Goal: Task Accomplishment & Management: Manage account settings

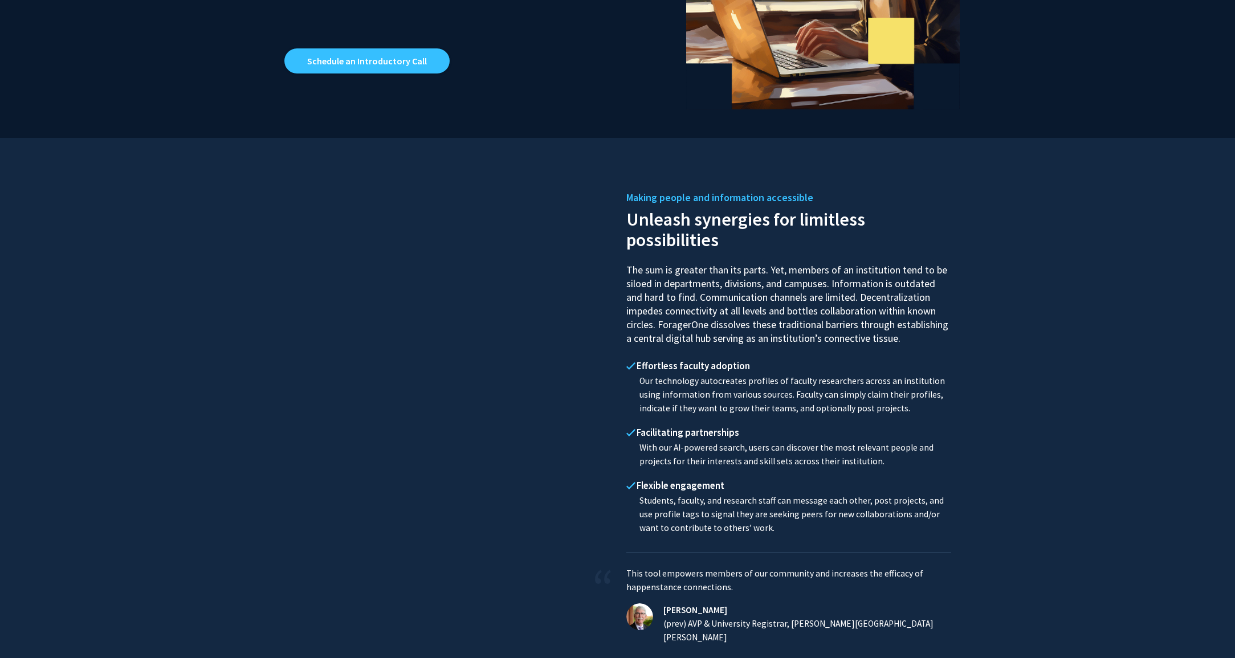
scroll to position [405, 0]
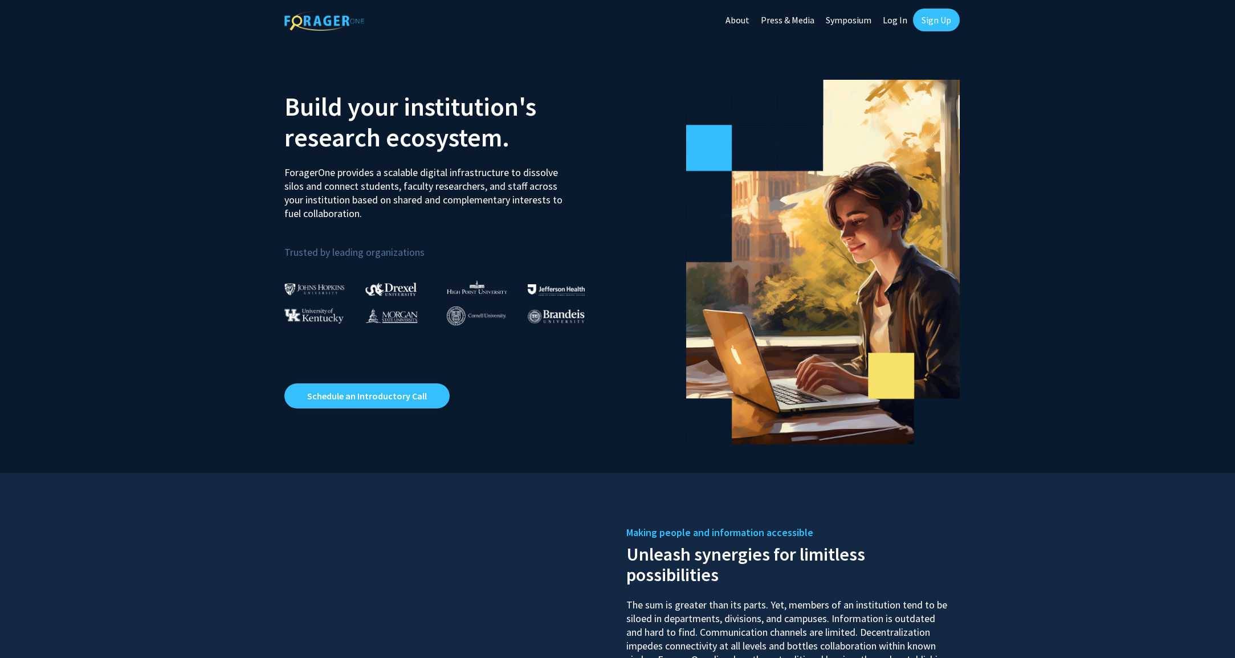
click at [928, 19] on link "Sign Up" at bounding box center [936, 20] width 47 height 23
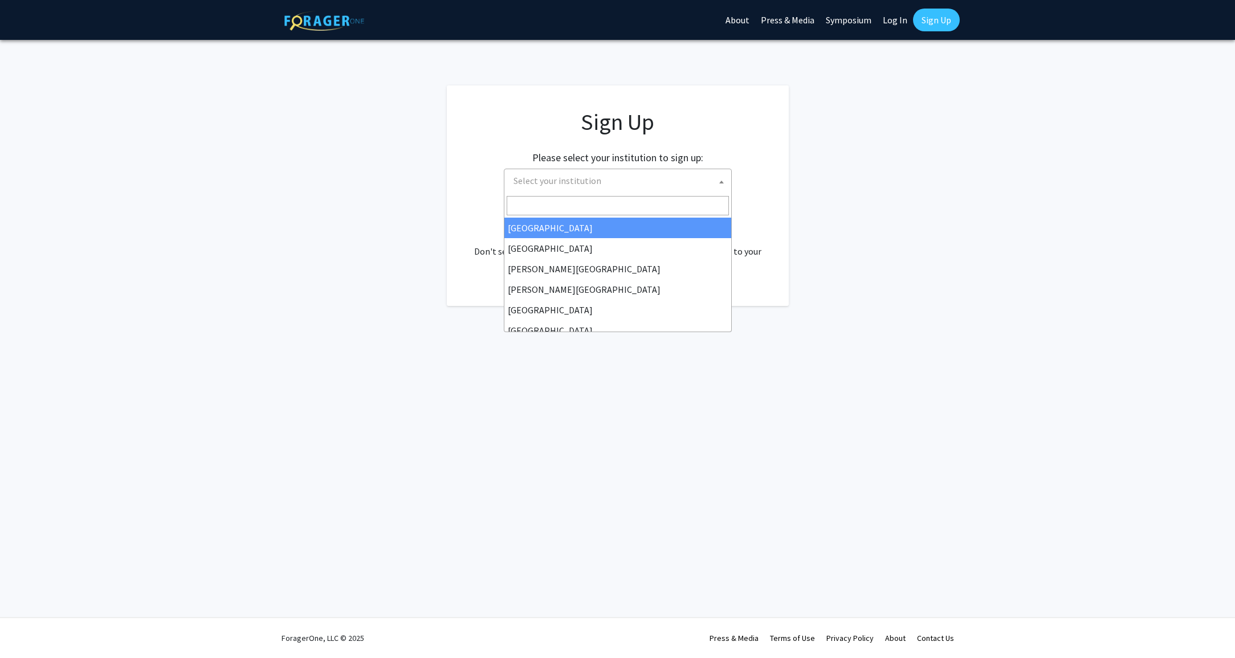
click at [660, 182] on span "Select your institution" at bounding box center [620, 180] width 222 height 23
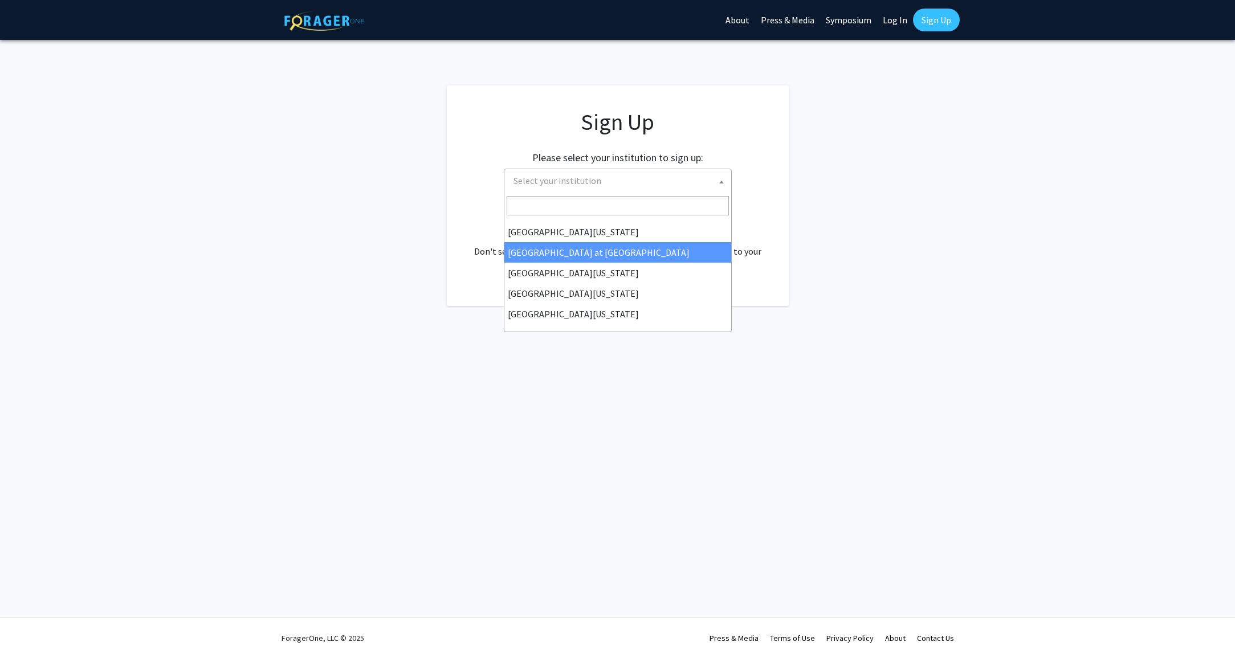
scroll to position [399, 0]
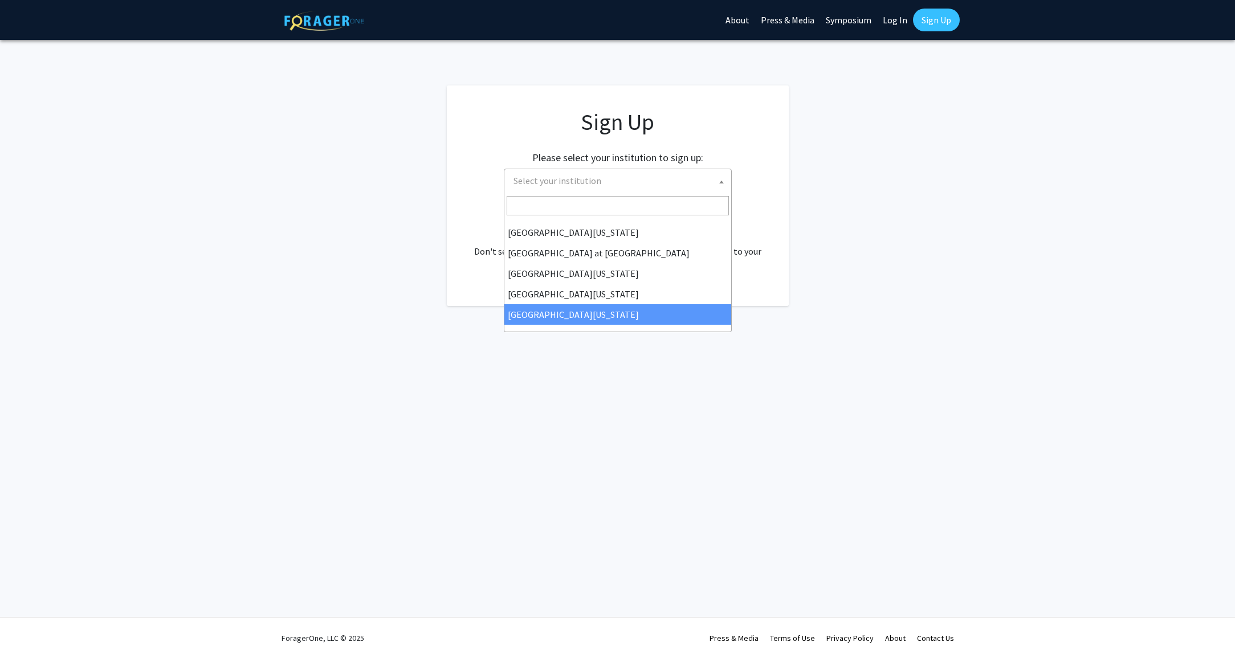
select select "33"
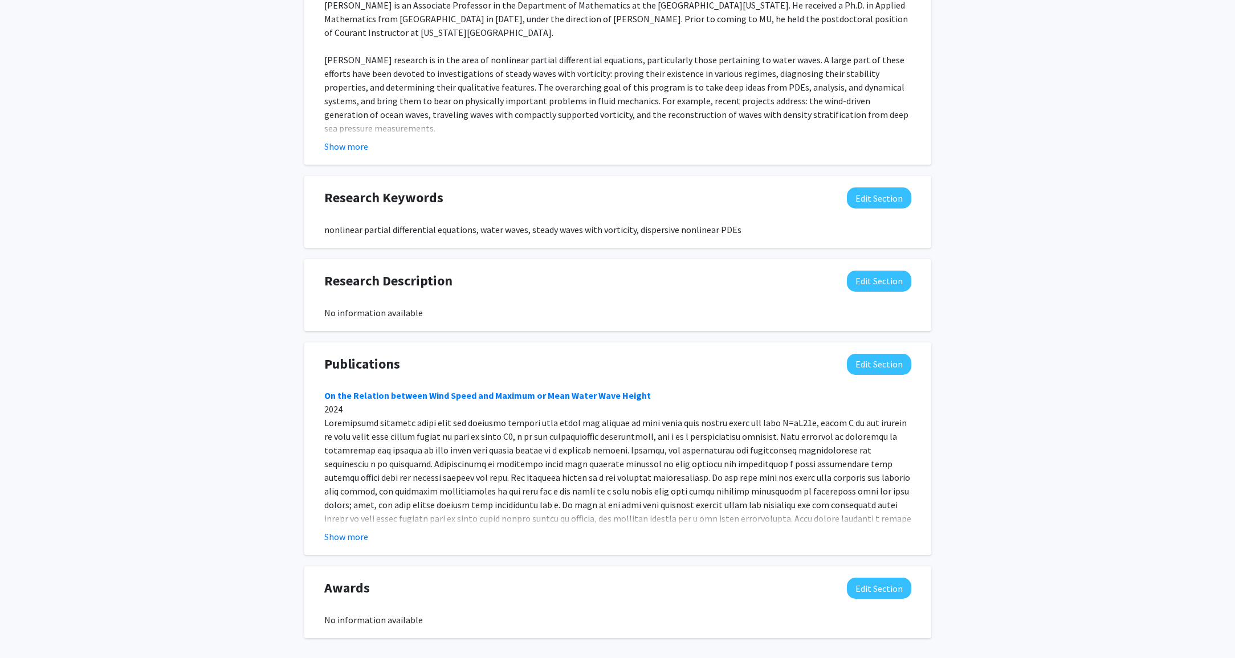
scroll to position [589, 0]
click at [350, 543] on button "Show more" at bounding box center [346, 536] width 44 height 14
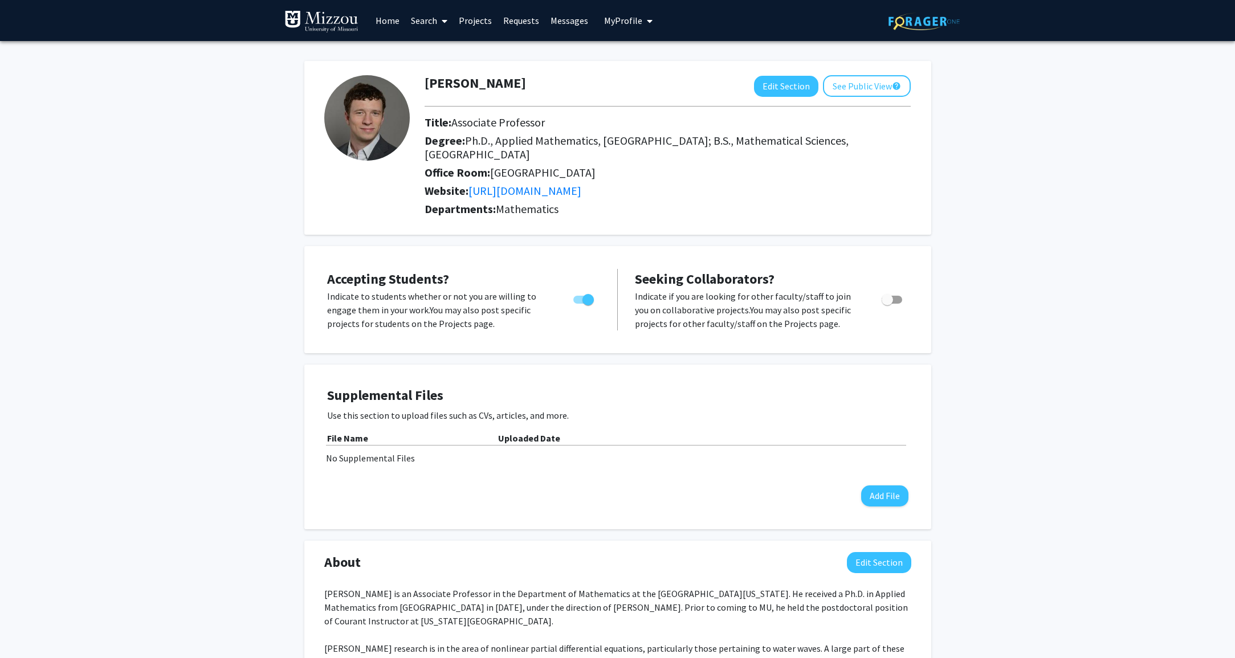
scroll to position [0, 0]
click at [878, 88] on button "See Public View help" at bounding box center [867, 86] width 88 height 22
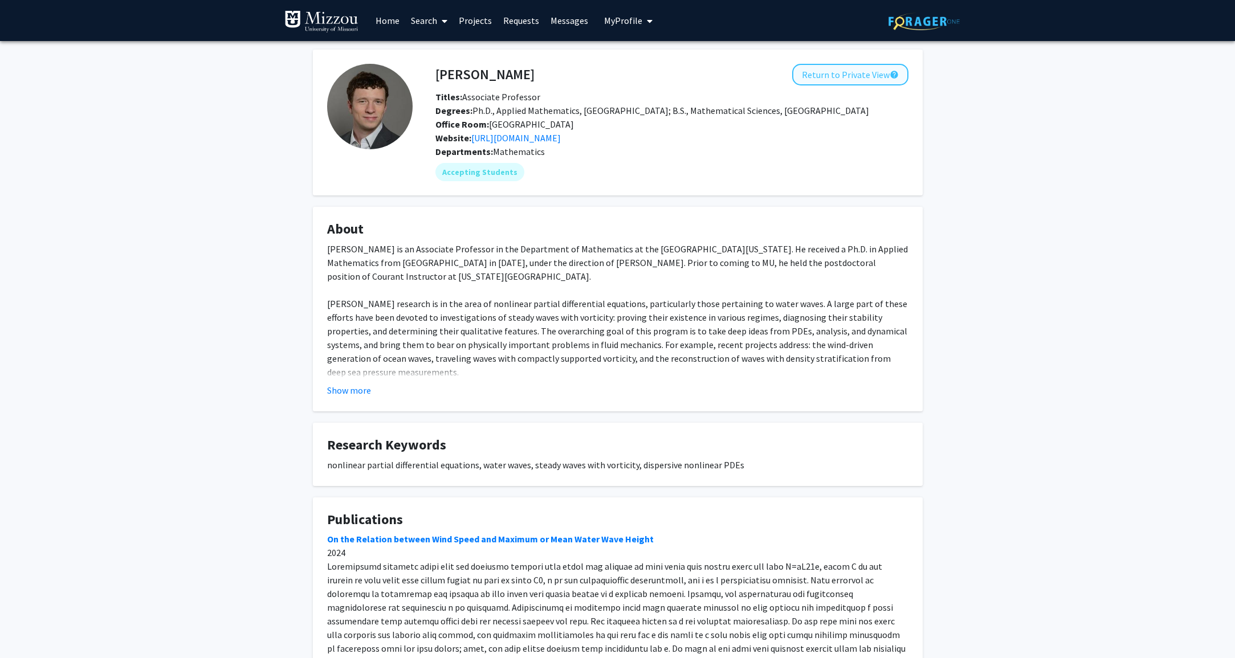
click at [836, 81] on button "Return to Private View help" at bounding box center [850, 75] width 116 height 22
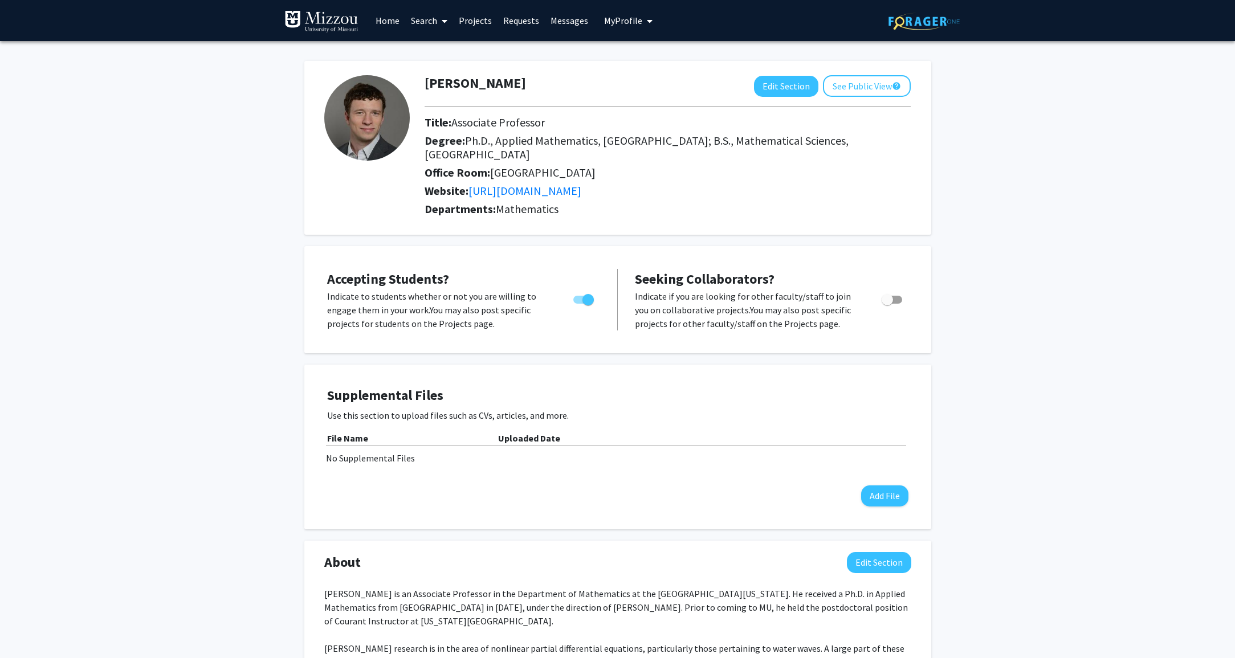
click at [631, 27] on button "My Profile" at bounding box center [628, 20] width 55 height 41
click at [627, 87] on link "Account Settings" at bounding box center [663, 88] width 103 height 14
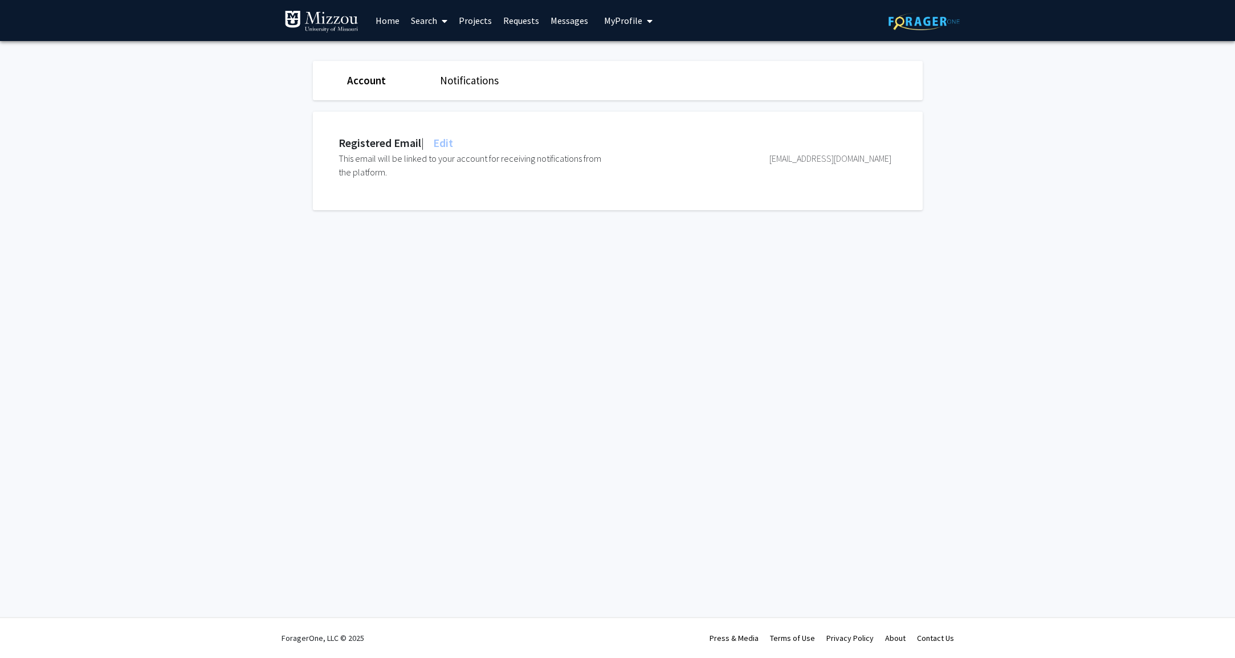
click at [493, 83] on link "Notifications" at bounding box center [469, 81] width 59 height 14
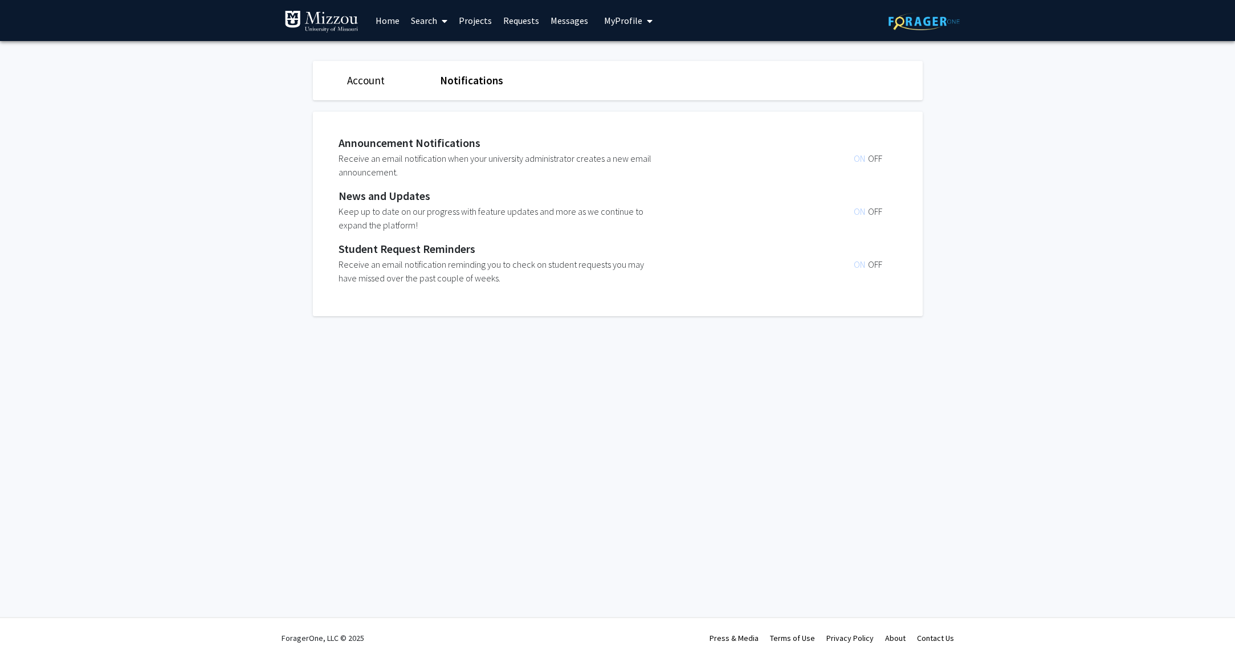
click at [352, 79] on link "Account" at bounding box center [366, 81] width 38 height 14
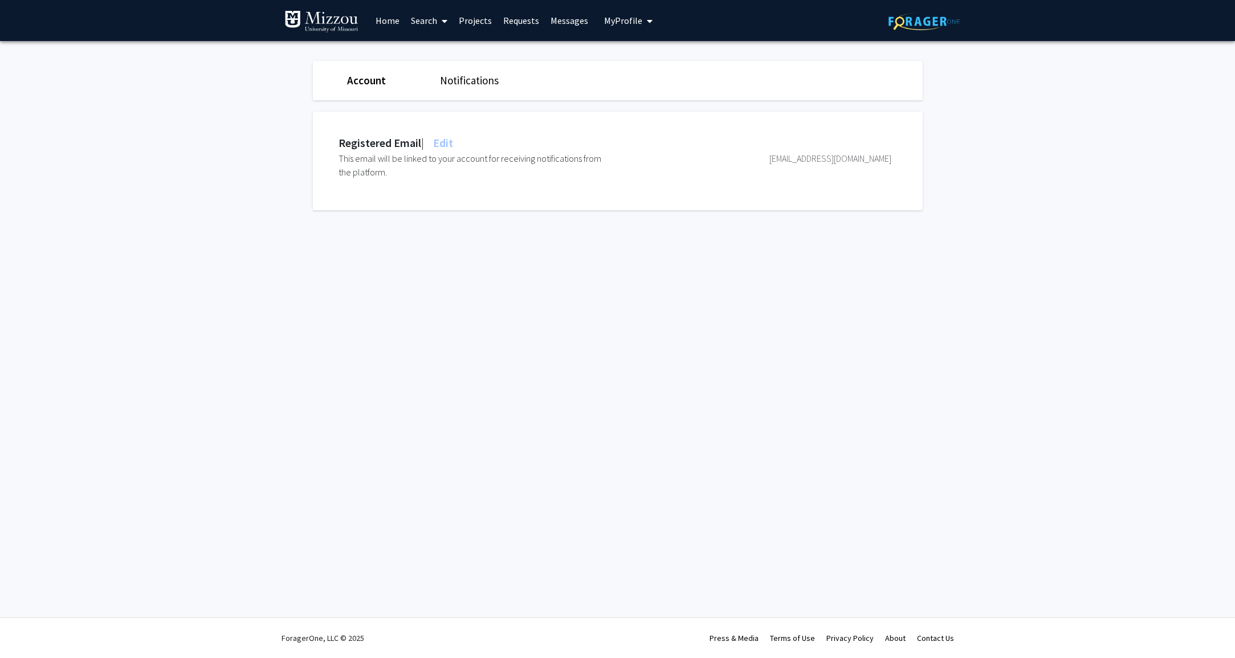
click at [623, 27] on button "My Profile" at bounding box center [628, 20] width 55 height 41
click at [635, 93] on link "Account Settings" at bounding box center [663, 88] width 103 height 14
click at [637, 22] on span "My Profile" at bounding box center [623, 20] width 38 height 11
click at [650, 67] on span "View Profile" at bounding box center [675, 65] width 69 height 13
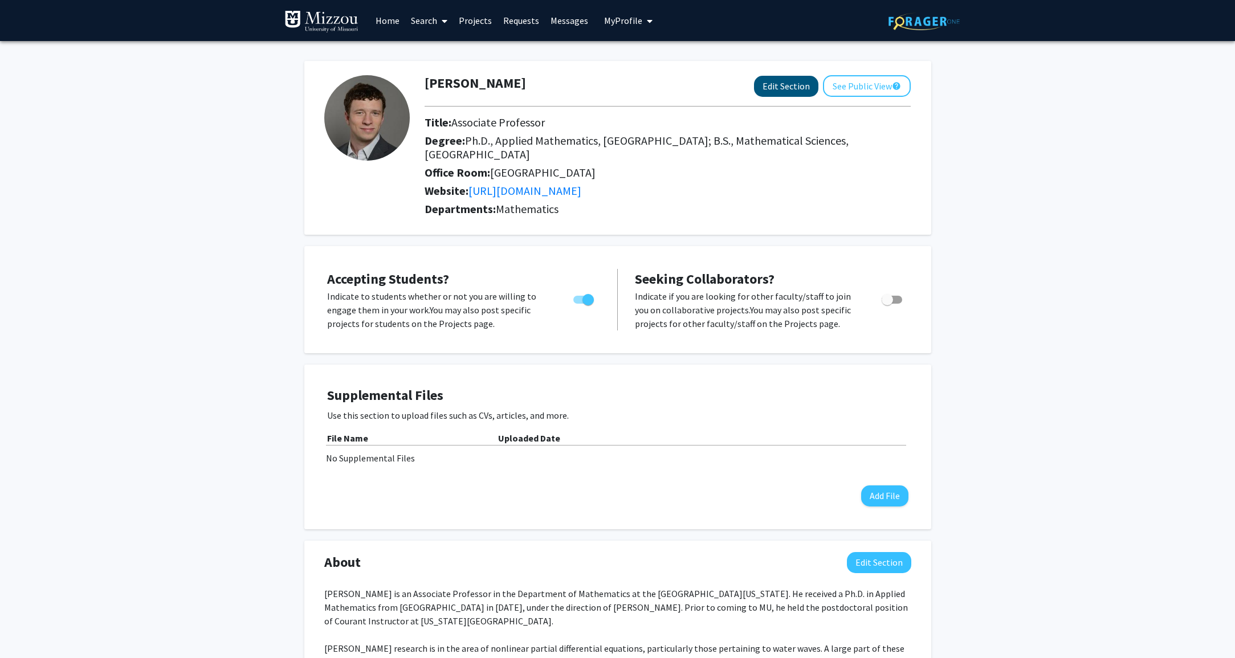
click at [777, 87] on button "Edit Section" at bounding box center [786, 86] width 64 height 21
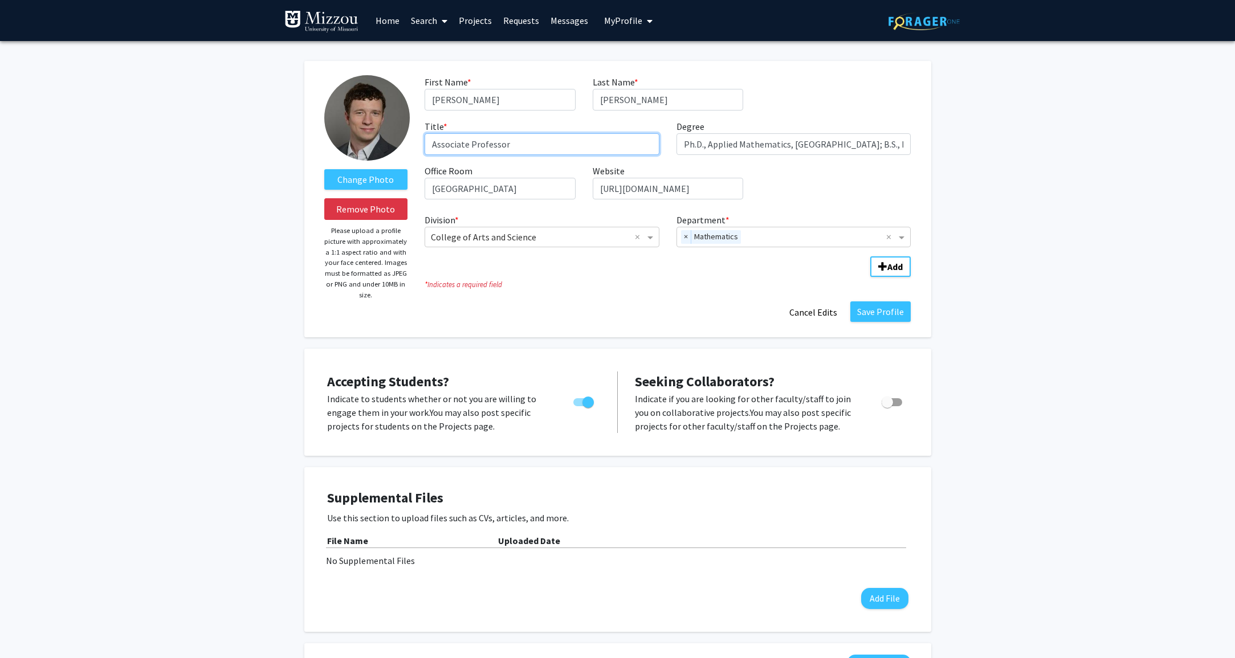
click at [525, 150] on input "Associate Professor" at bounding box center [542, 144] width 235 height 22
drag, startPoint x: 472, startPoint y: 145, endPoint x: 395, endPoint y: 146, distance: 77.5
click at [395, 146] on form "Change Photo Remove Photo Please upload a profile picture with approximately a …" at bounding box center [618, 199] width 604 height 248
type input "Professor"
click at [867, 315] on button "Save Profile" at bounding box center [880, 311] width 60 height 21
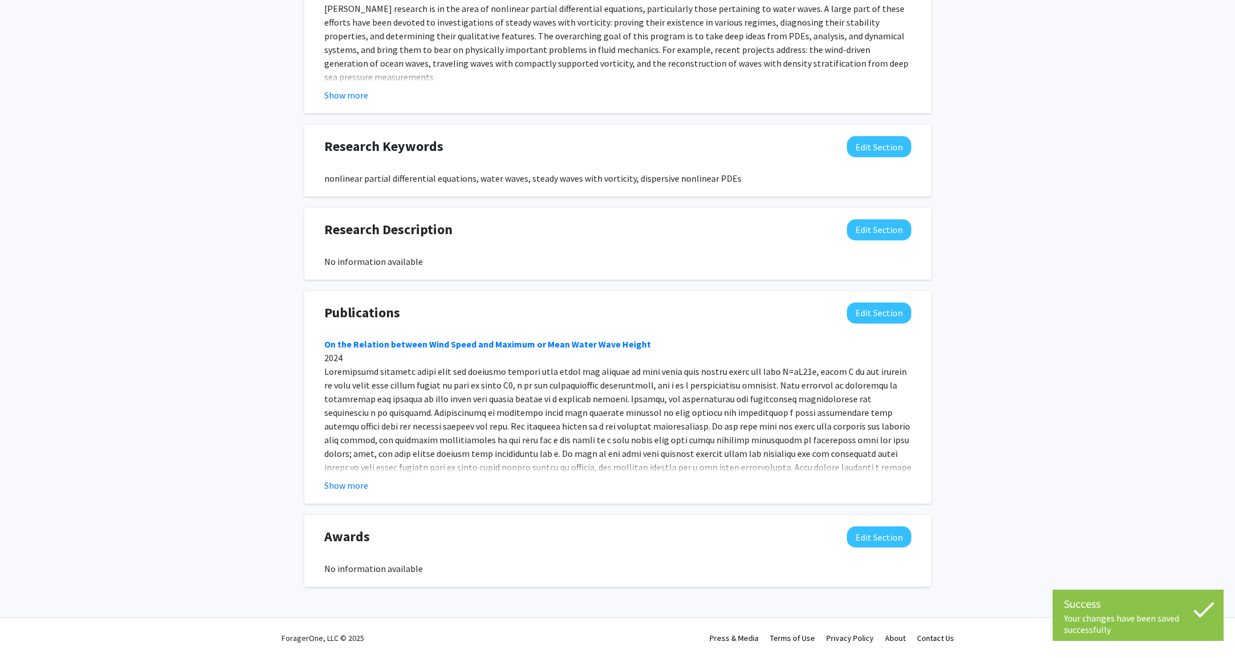
scroll to position [641, 0]
click at [895, 320] on button "Edit Section" at bounding box center [879, 313] width 64 height 21
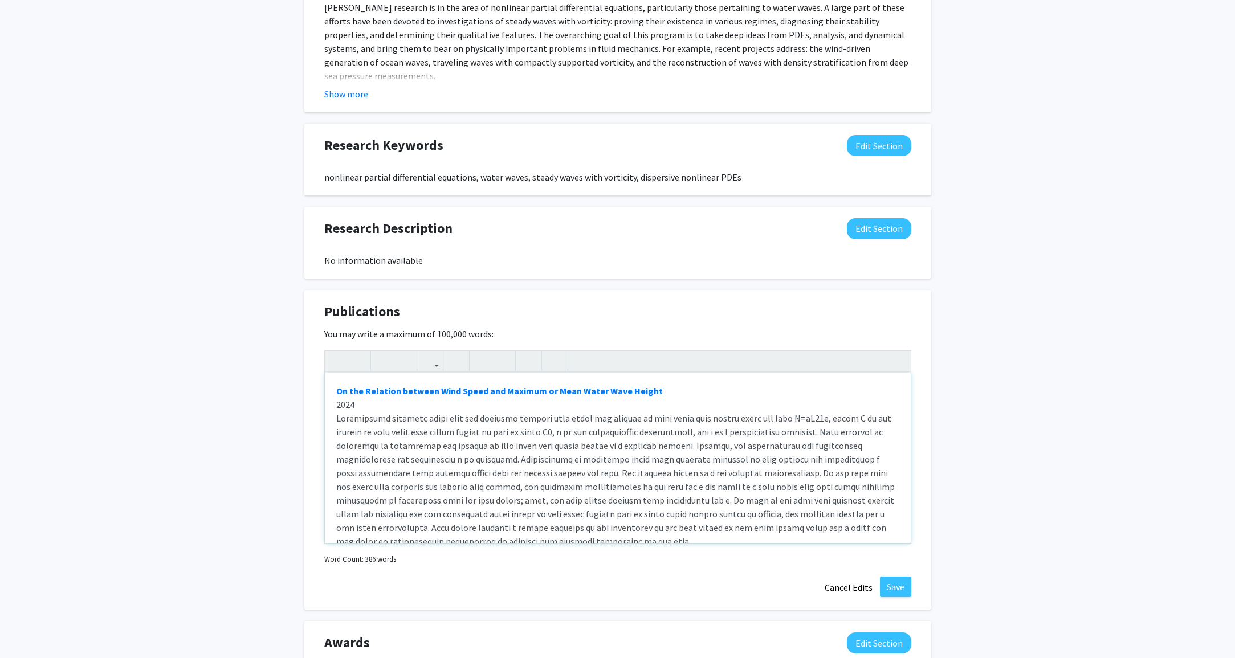
click at [602, 451] on div "On the Relation between Wind Speed and Maximum or Mean Water Wave Height 2024 L…" at bounding box center [618, 458] width 586 height 171
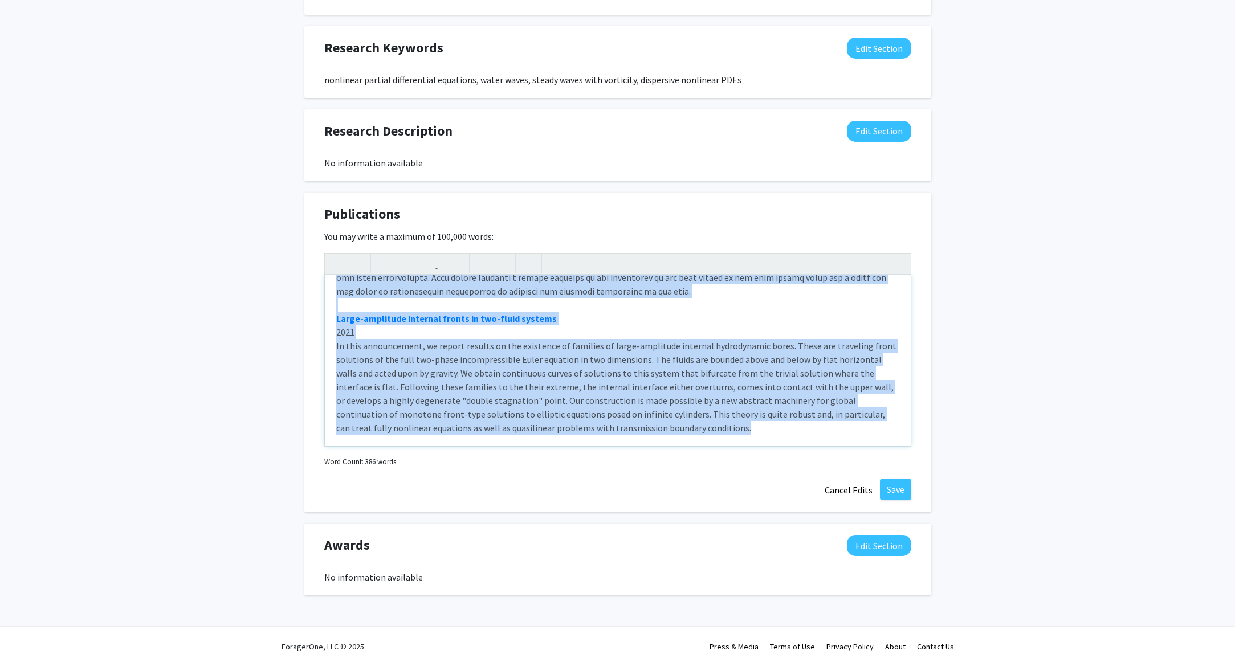
scroll to position [748, 0]
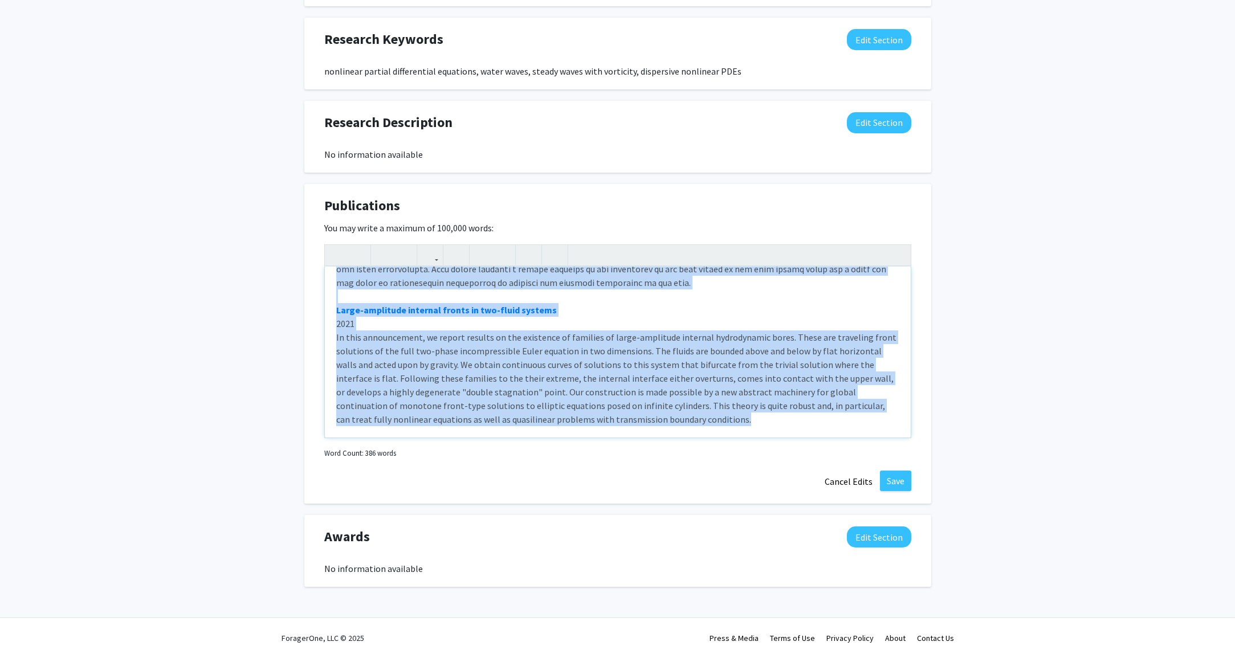
drag, startPoint x: 332, startPoint y: 397, endPoint x: 521, endPoint y: 653, distance: 318.7
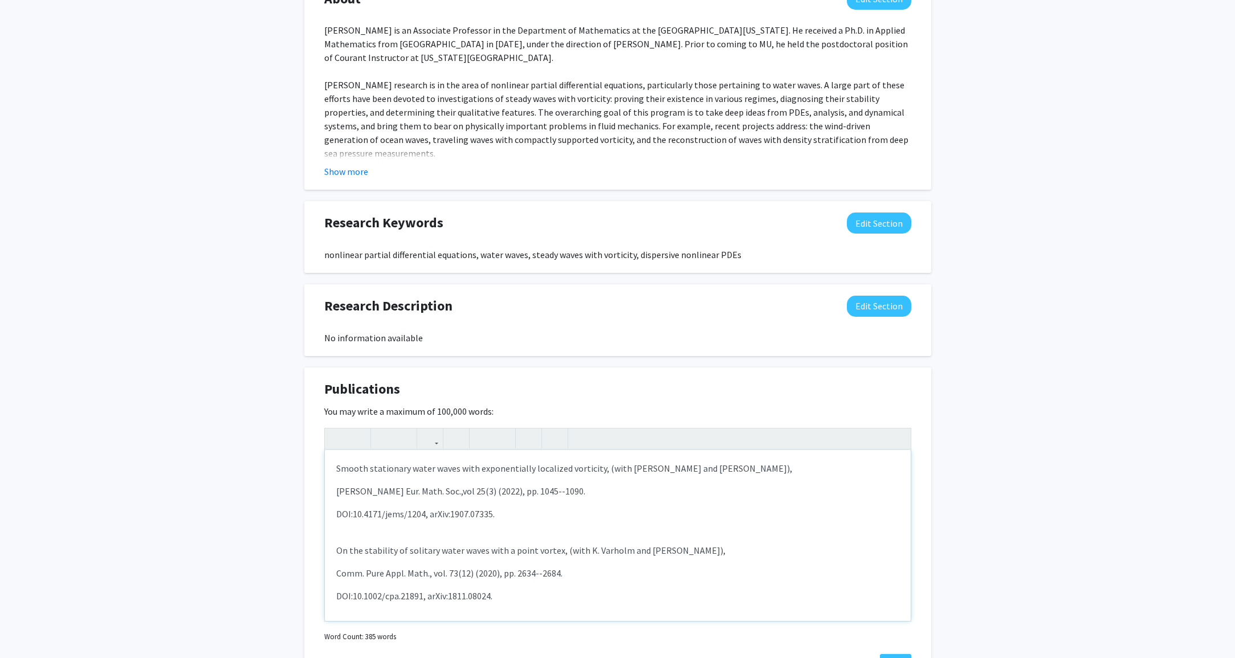
scroll to position [563, 0]
click at [341, 484] on div "Smooth stationary water waves with exponentially localized vorticity, (with M. …" at bounding box center [618, 536] width 586 height 171
click at [460, 520] on p "DOI:10.4171/jems/1204, arXiv:1907.07335." at bounding box center [617, 515] width 563 height 14
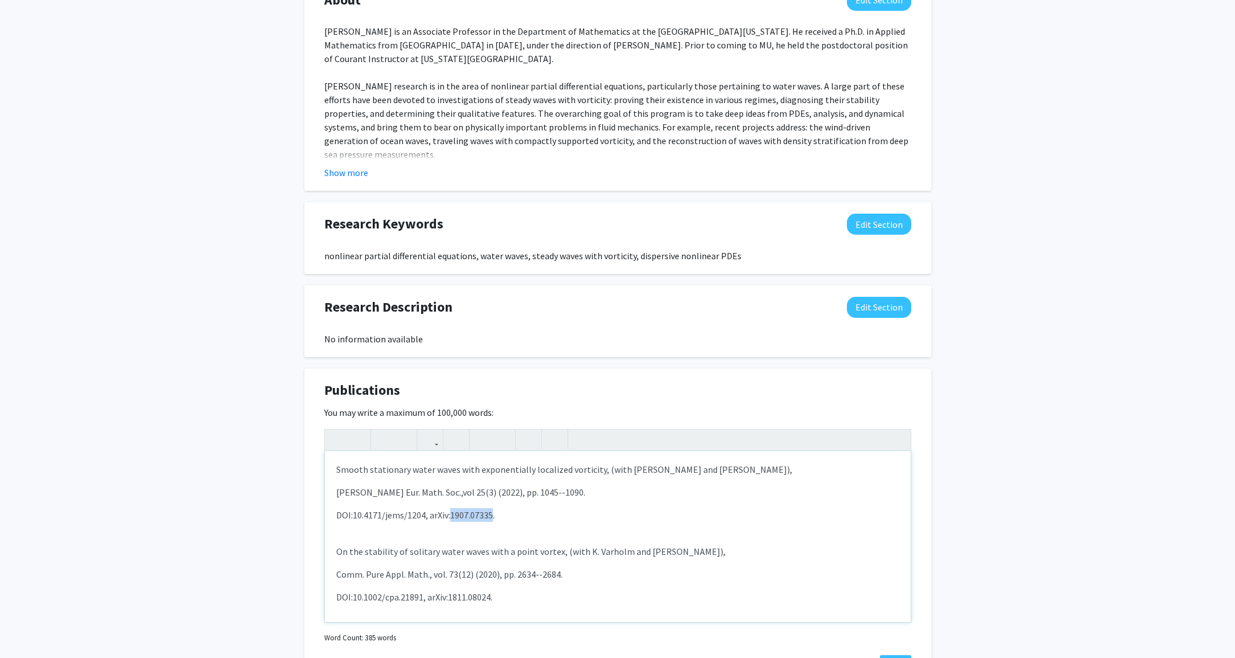
click at [460, 520] on p "DOI:10.4171/jems/1204, arXiv:1907.07335." at bounding box center [617, 515] width 563 height 14
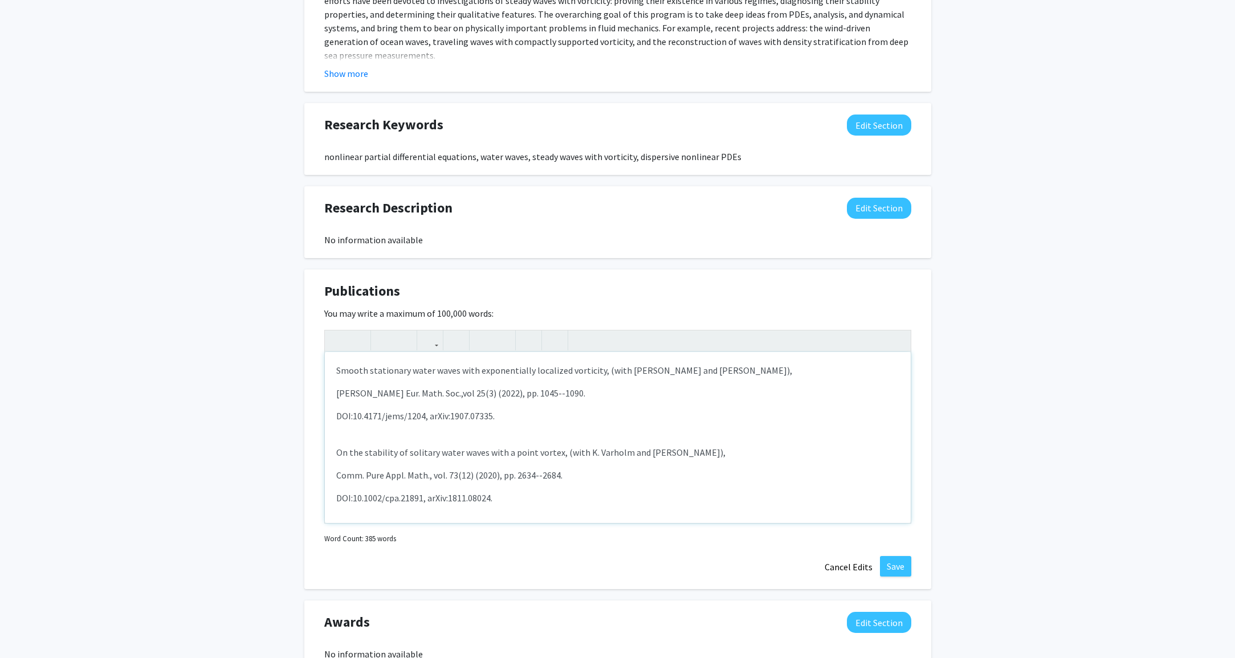
scroll to position [0, 0]
click at [338, 371] on p "Smooth stationary water waves with exponentially localized vorticity, (with M. …" at bounding box center [617, 371] width 563 height 14
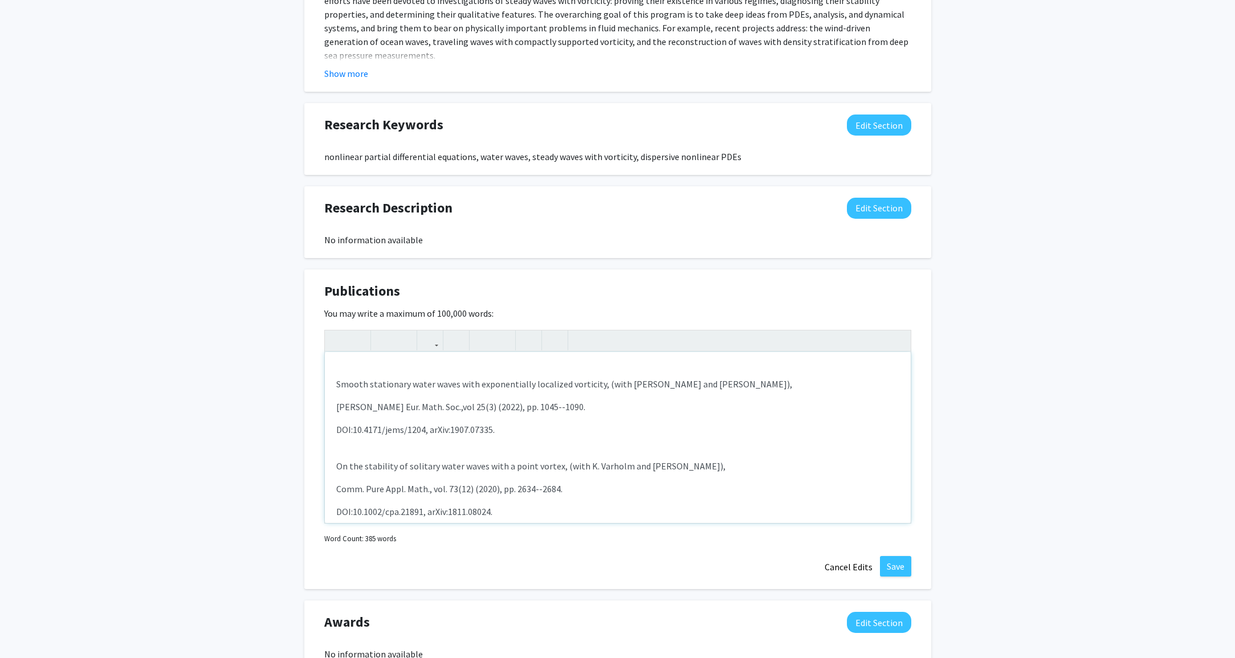
click at [367, 369] on div "Smooth stationary water waves with exponentially localized vorticity, (with M. …" at bounding box center [618, 437] width 586 height 171
type textarea "<p>Select publications</p><p><br><p>Smooth stationary water waves with exponent…"
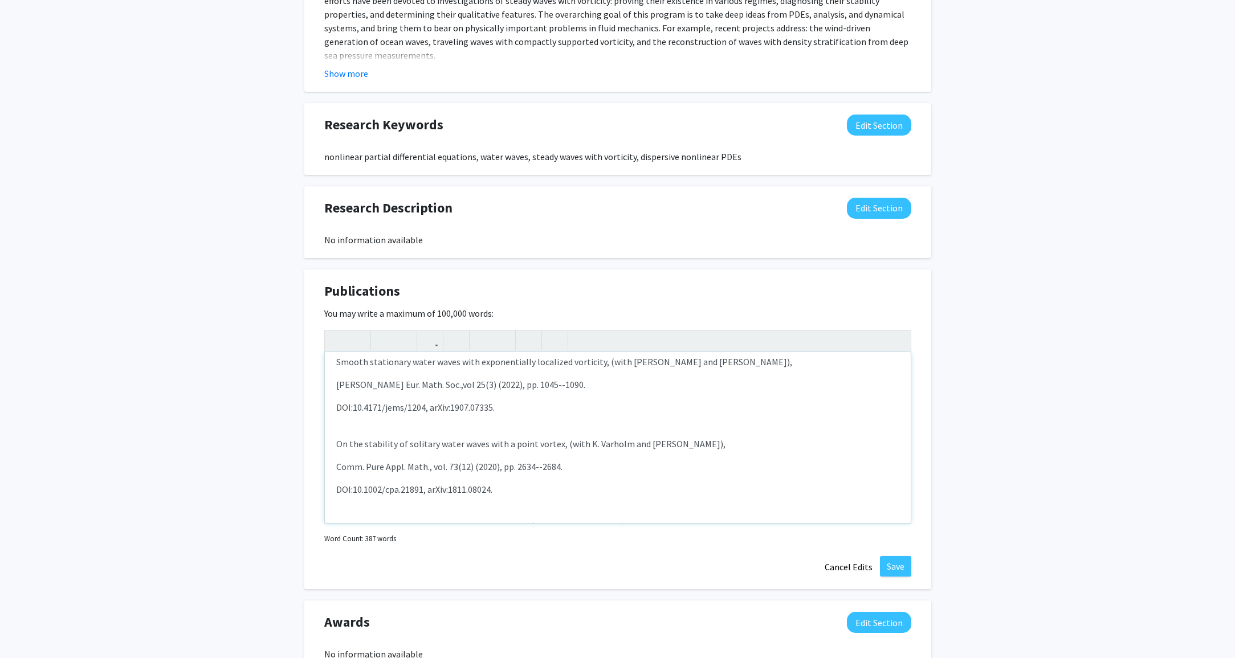
scroll to position [44, 0]
click at [336, 387] on span "J. Eur. Math. Soc.,vol 25(3) (2022), pp. 1045--1090." at bounding box center [460, 385] width 249 height 11
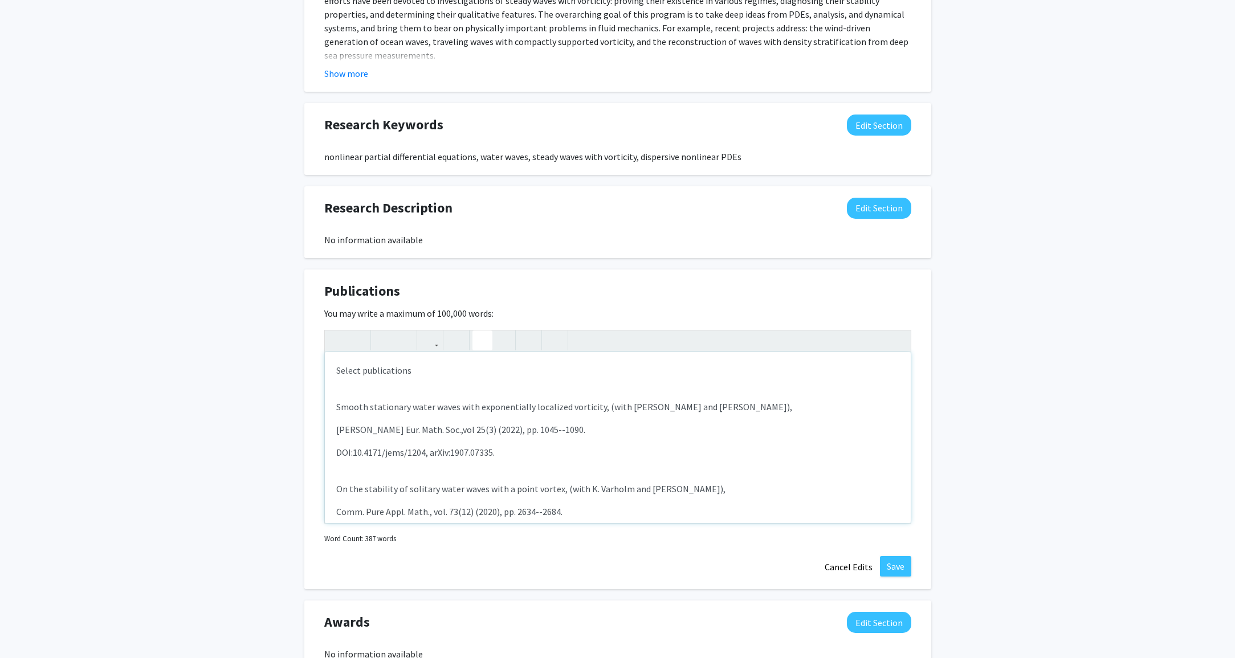
scroll to position [0, 0]
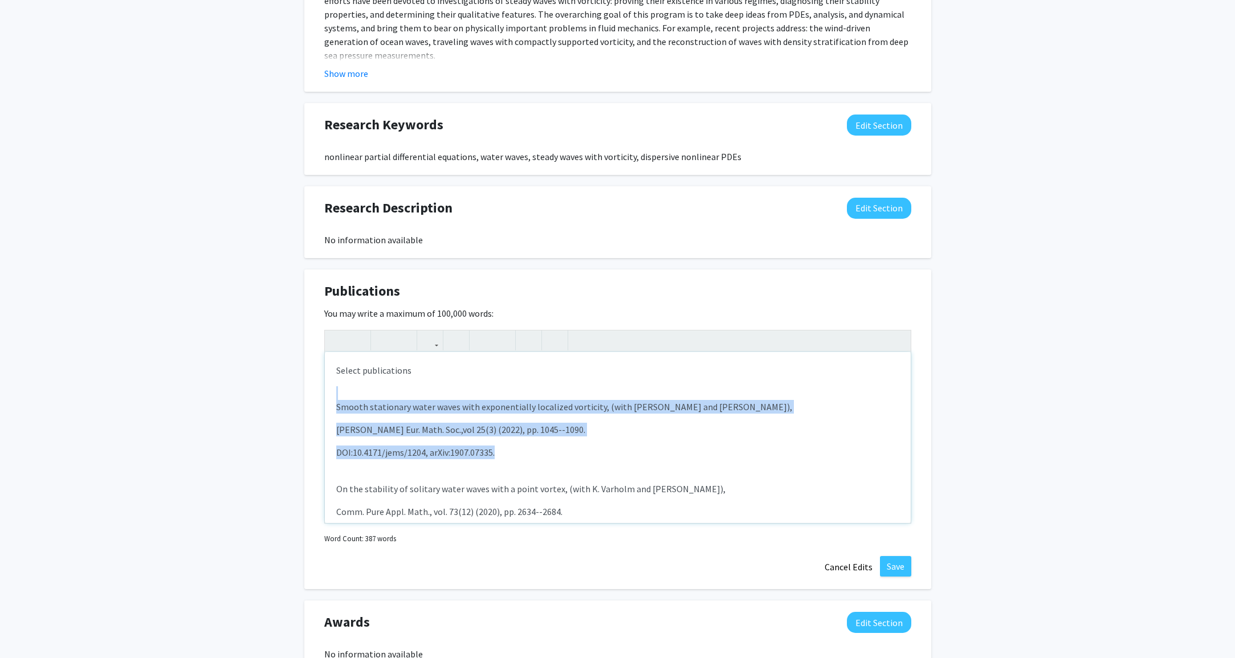
drag, startPoint x: 450, startPoint y: 394, endPoint x: 503, endPoint y: 459, distance: 84.3
click at [503, 459] on p "DOI:10.4171/jems/1204, arXiv:1907.07335." at bounding box center [617, 453] width 563 height 14
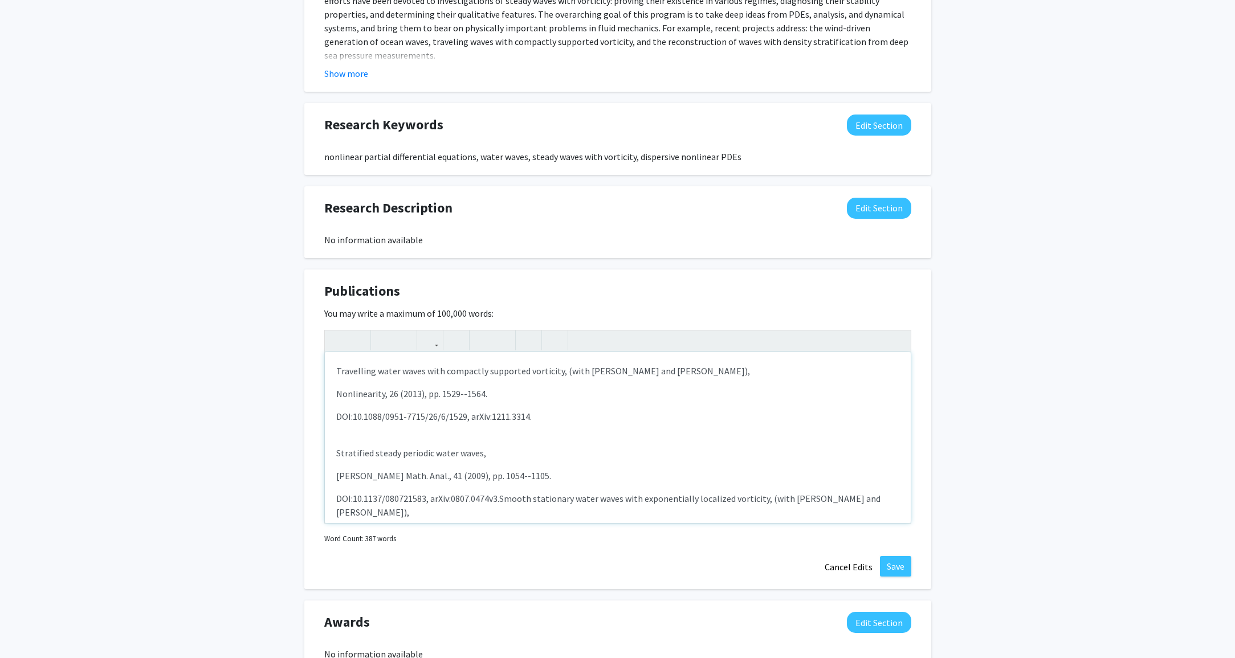
scroll to position [531, 0]
click at [895, 566] on button "Save" at bounding box center [895, 566] width 31 height 21
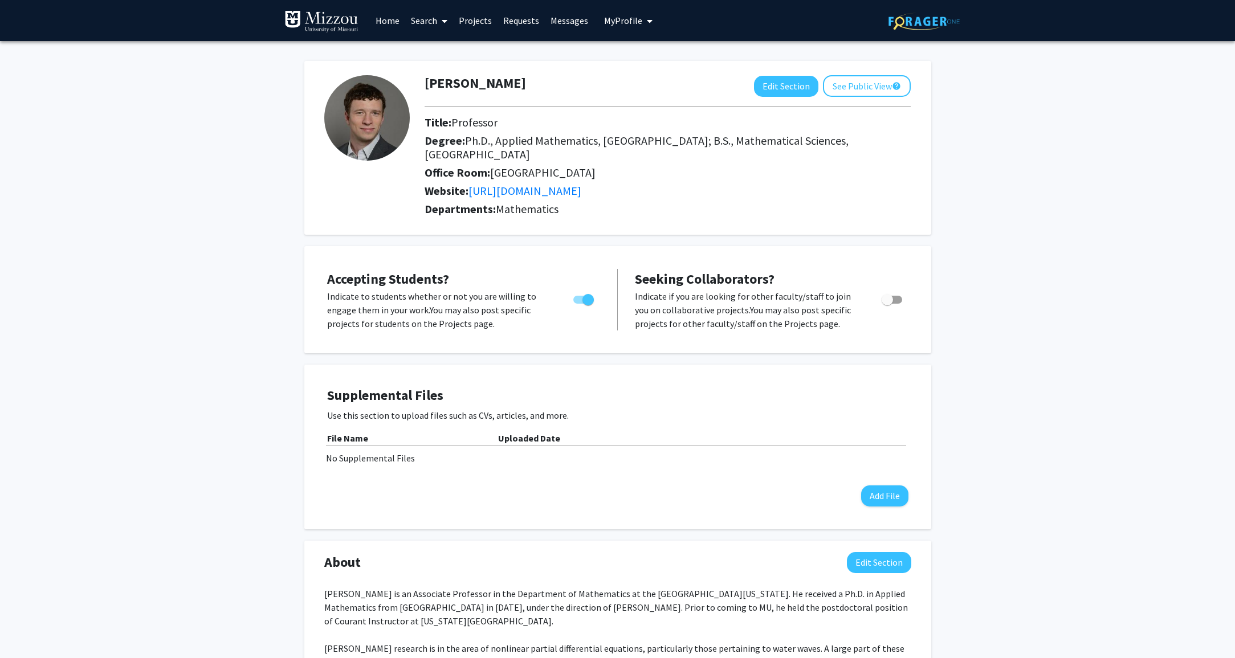
scroll to position [0, 0]
click at [845, 93] on button "See Public View help" at bounding box center [867, 86] width 88 height 22
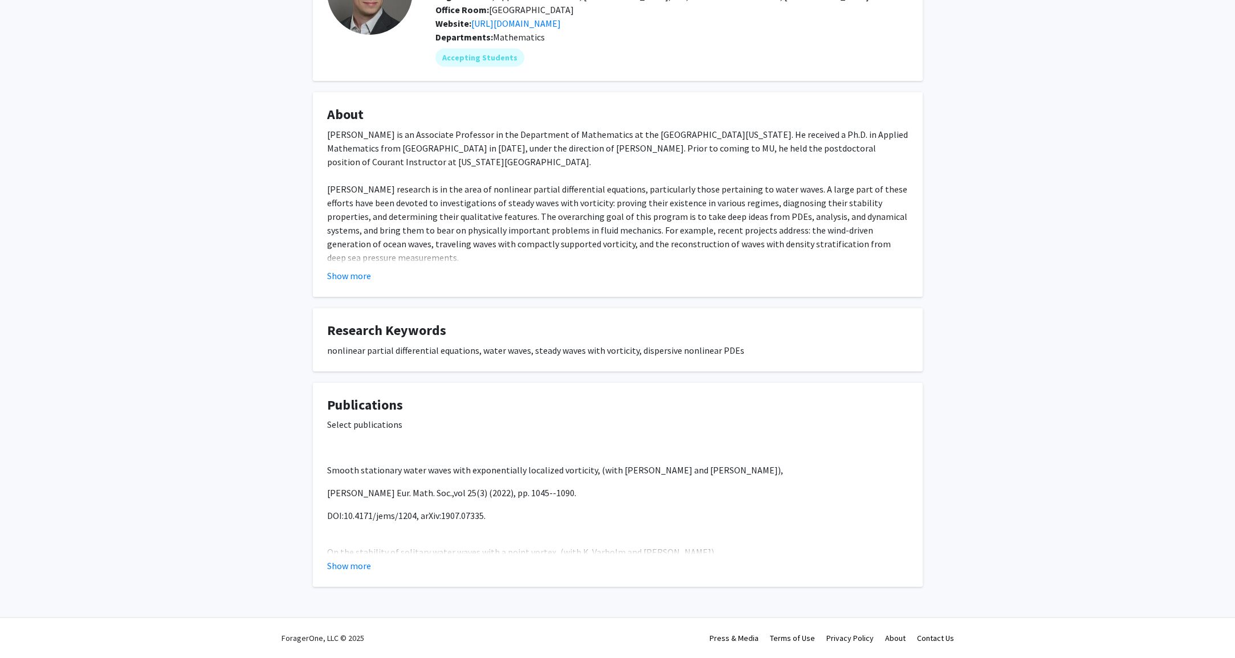
scroll to position [115, 0]
click at [354, 570] on button "Show more" at bounding box center [349, 566] width 44 height 14
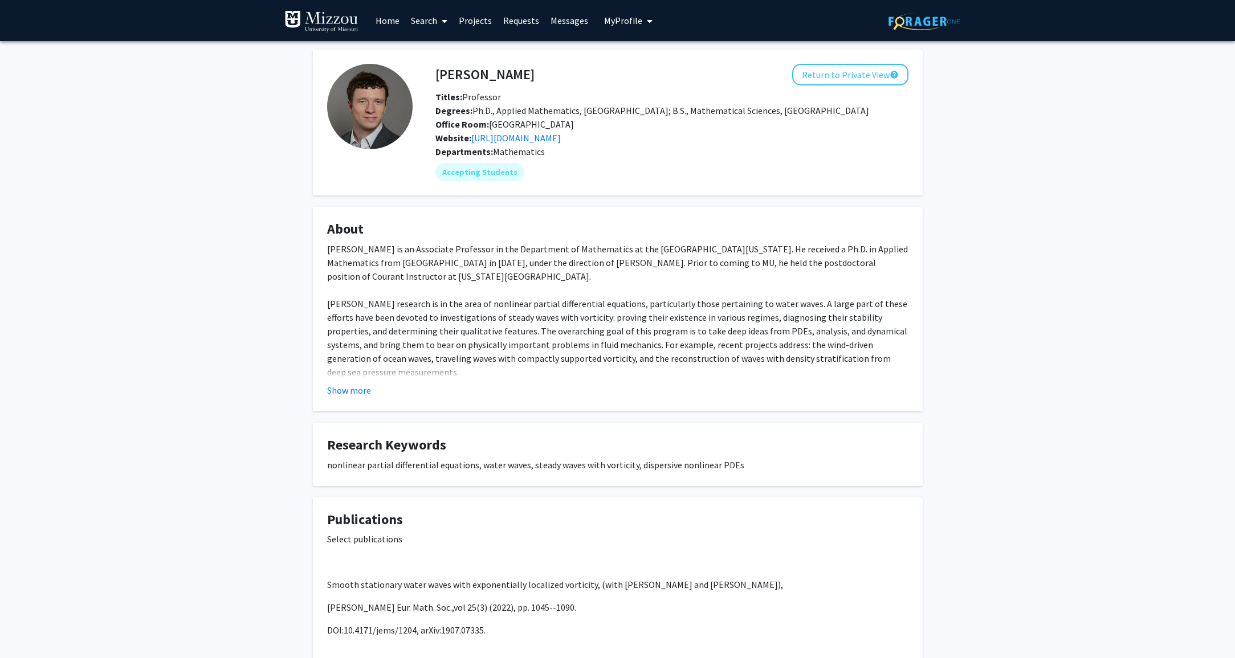
scroll to position [0, 0]
click at [843, 79] on button "Return to Private View help" at bounding box center [850, 75] width 116 height 22
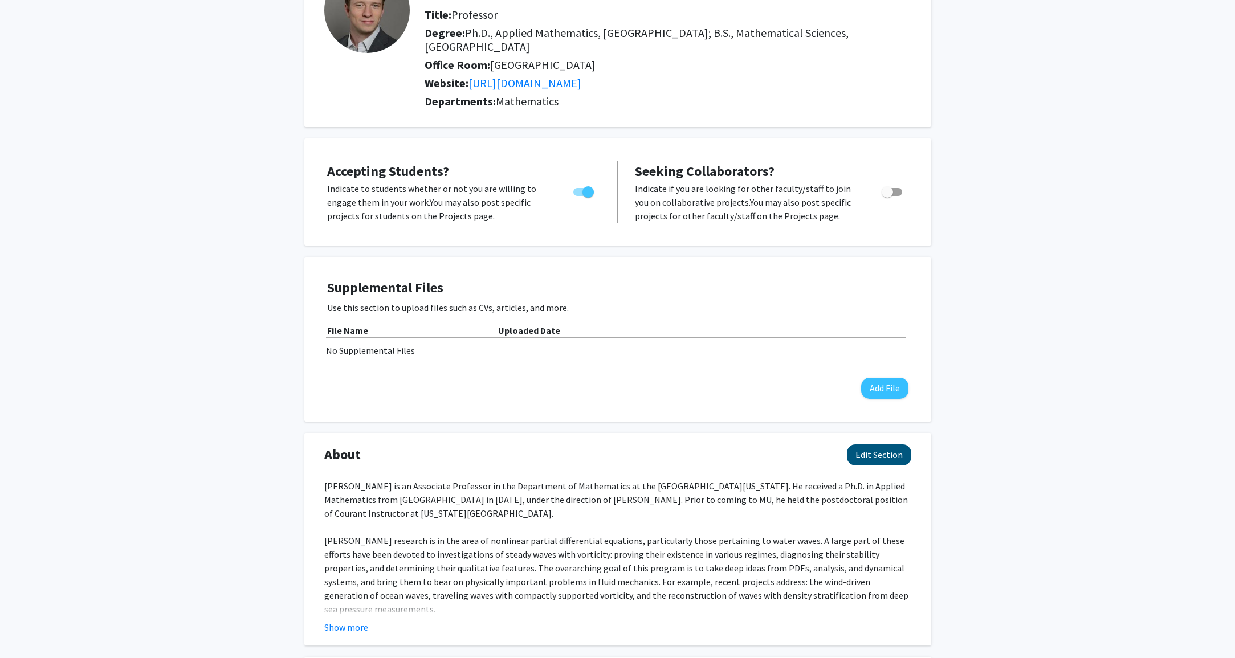
scroll to position [129, 0]
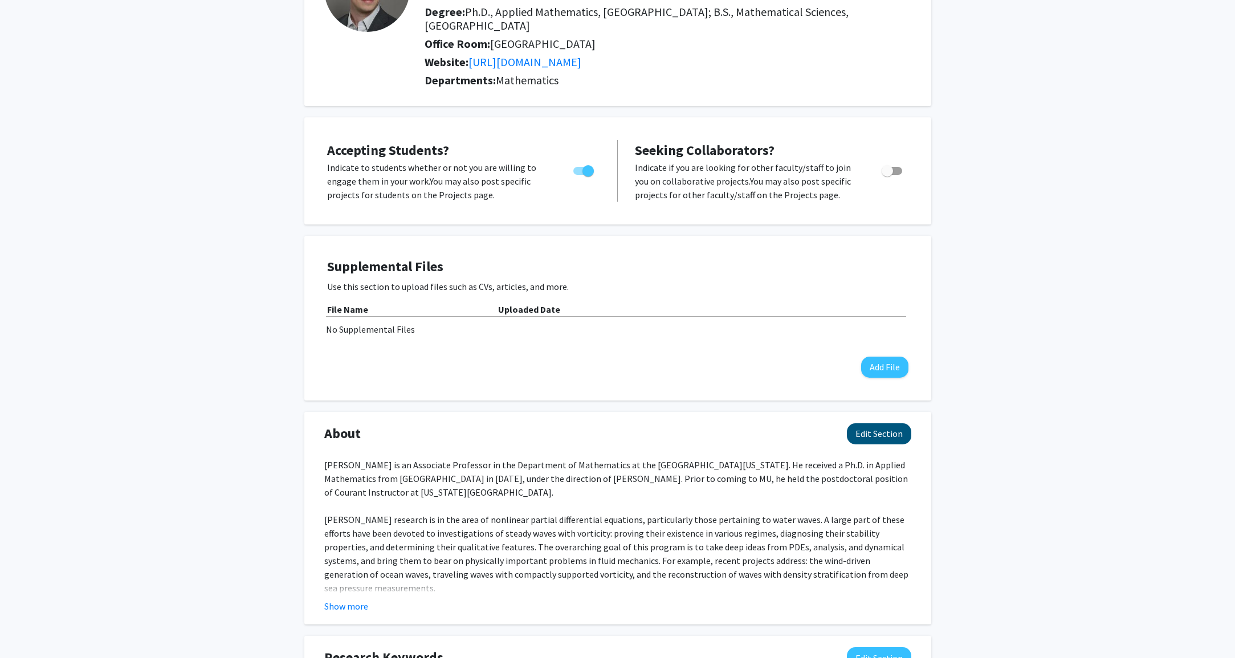
click at [883, 438] on button "Edit Section" at bounding box center [879, 433] width 64 height 21
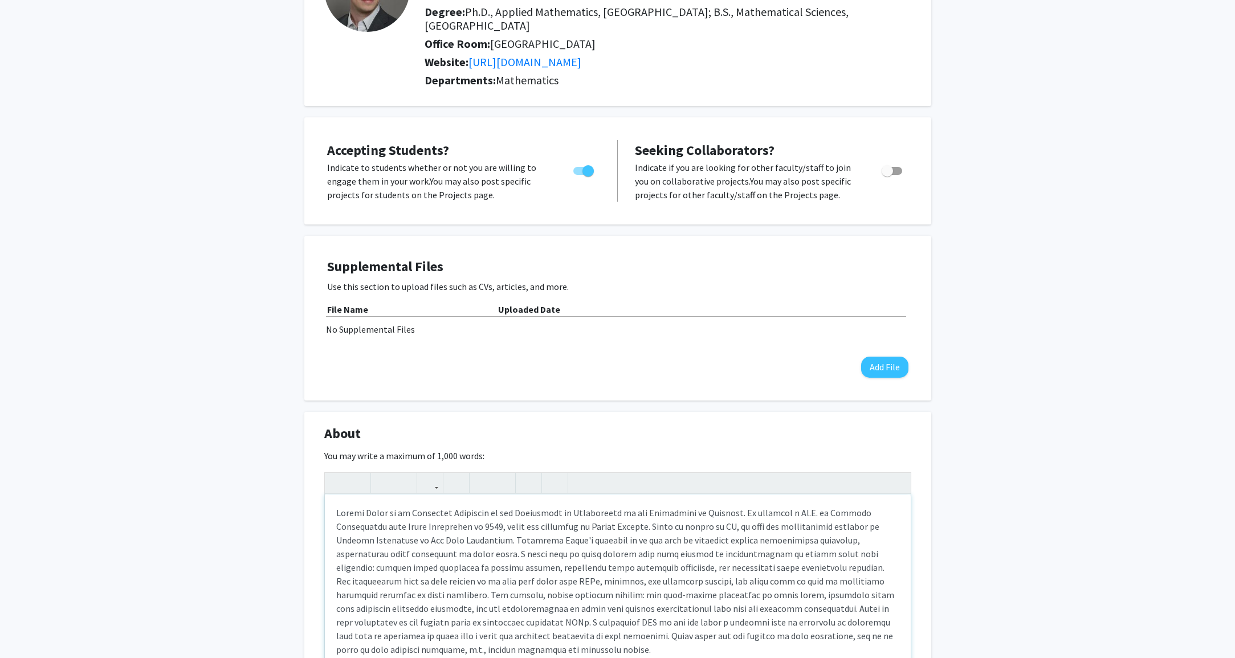
click at [428, 513] on div "Note to users with screen readers: Please deactivate our accessibility plugin f…" at bounding box center [618, 580] width 586 height 171
click at [425, 513] on div "Note to users with screen readers: Please deactivate our accessibility plugin f…" at bounding box center [618, 580] width 586 height 171
type textarea "Samuel Walsh is a Professor in the Department of Mathematics at the University …"
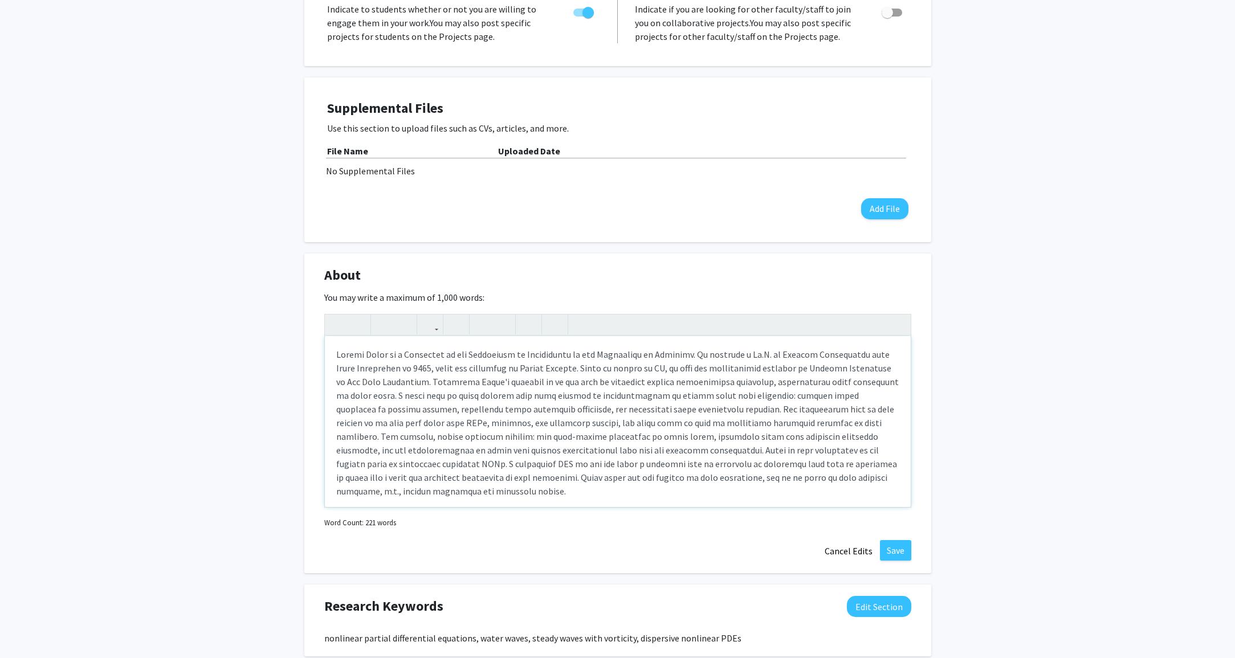
scroll to position [293, 0]
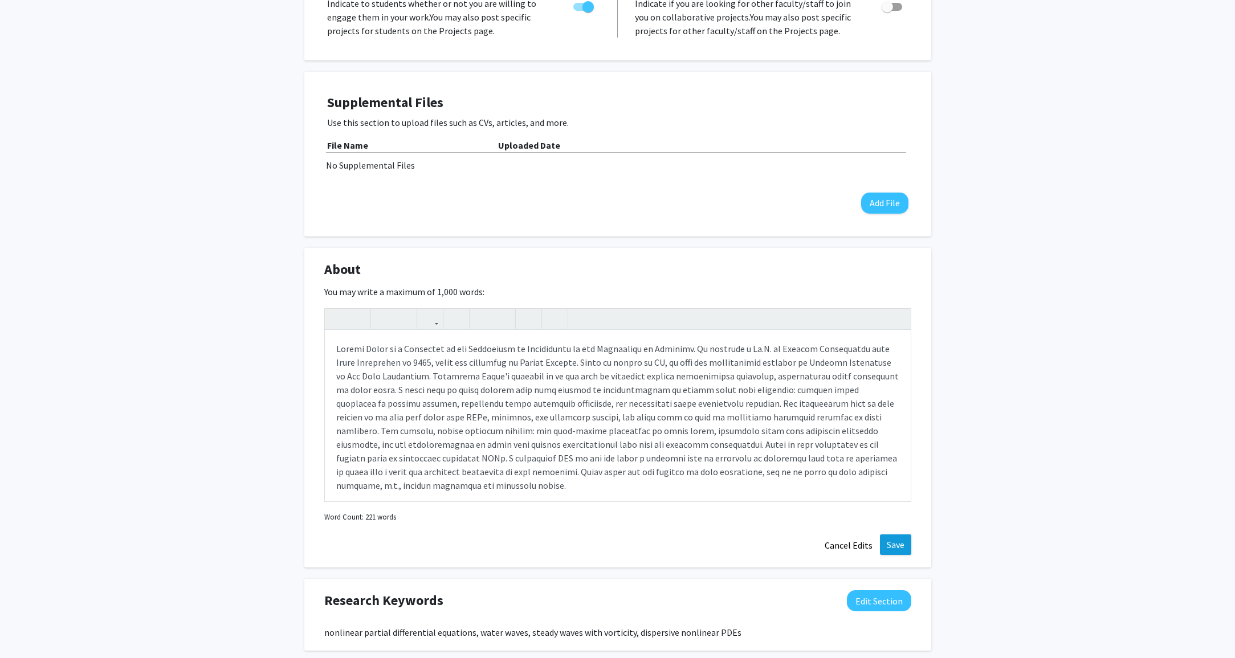
click at [903, 545] on button "Save" at bounding box center [895, 545] width 31 height 21
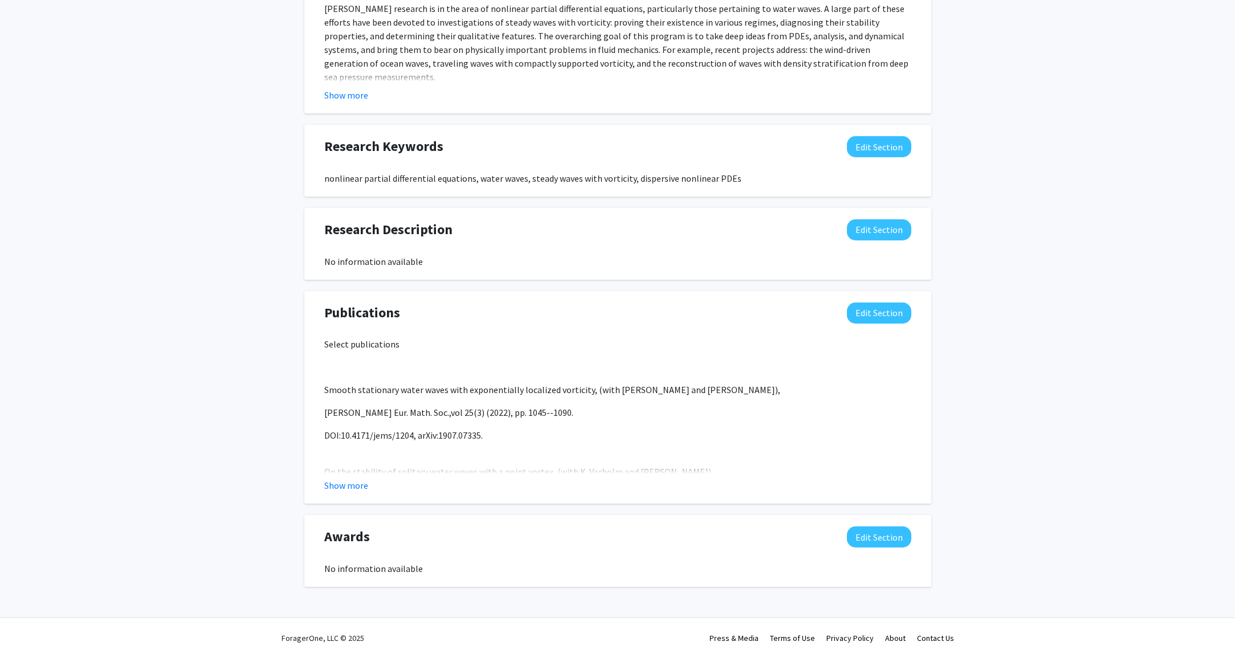
scroll to position [641, 0]
click at [888, 312] on button "Edit Section" at bounding box center [879, 313] width 64 height 21
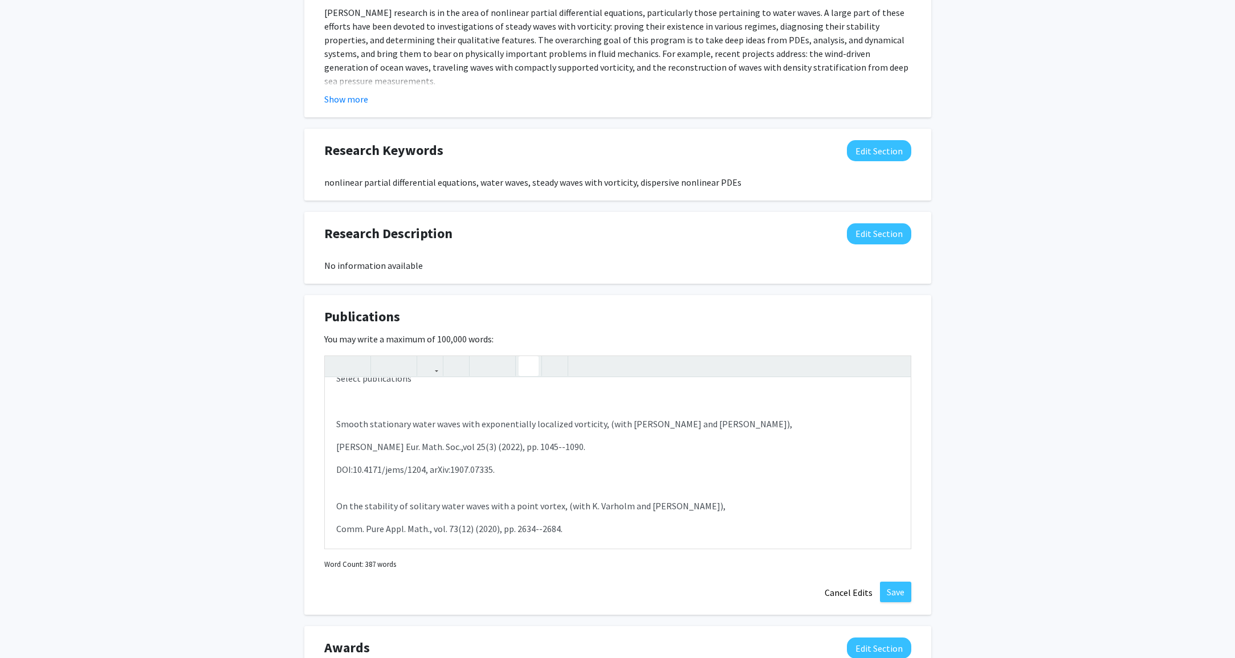
scroll to position [637, 0]
type textarea "<p>Select publications</p><br><p>Smooth stationary water waves with exponential…"
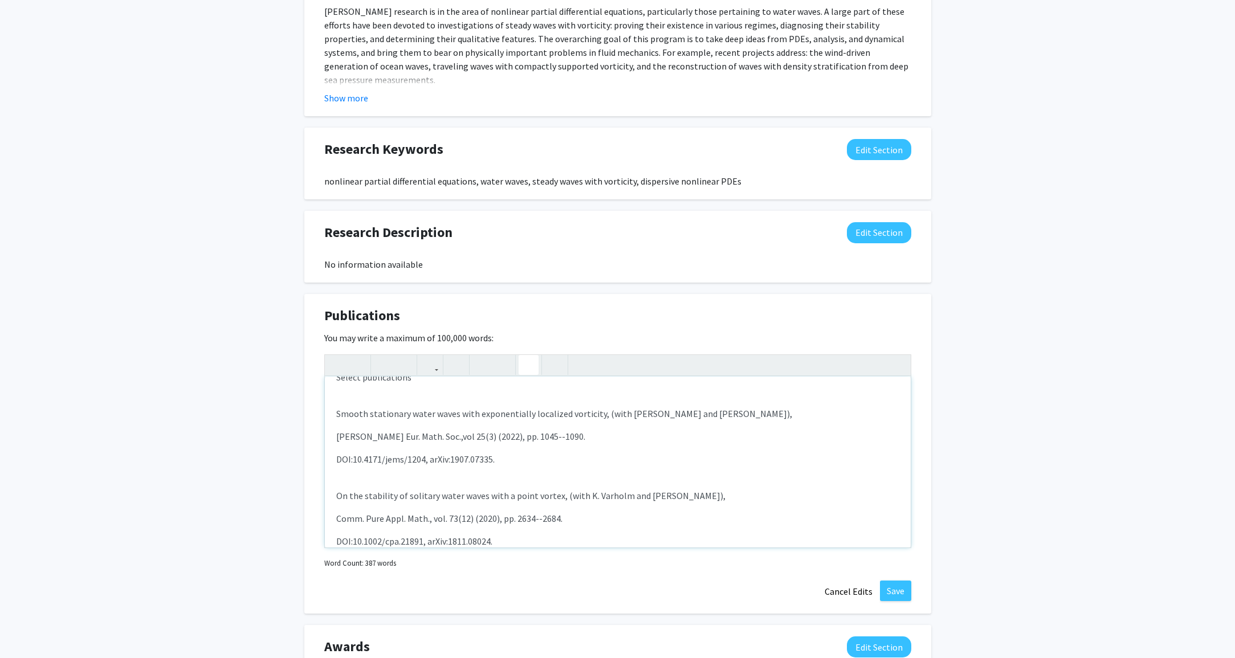
click at [525, 368] on icon "button" at bounding box center [529, 365] width 10 height 19
click at [519, 395] on div "Select publications Smooth stationary water waves with exponentially localized …" at bounding box center [618, 462] width 586 height 171
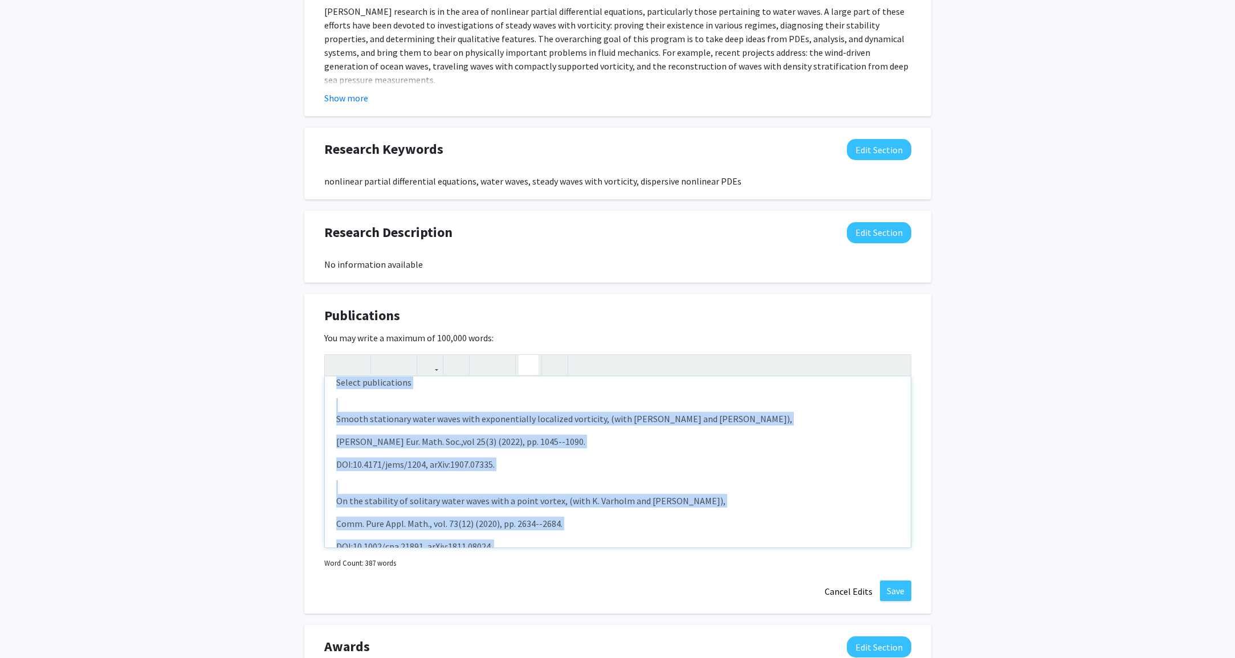
click at [528, 365] on icon "button" at bounding box center [529, 365] width 10 height 19
drag, startPoint x: 557, startPoint y: 395, endPoint x: 527, endPoint y: 400, distance: 30.1
click at [557, 395] on div "Select publications Smooth stationary water waves with exponentially localized …" at bounding box center [618, 462] width 586 height 171
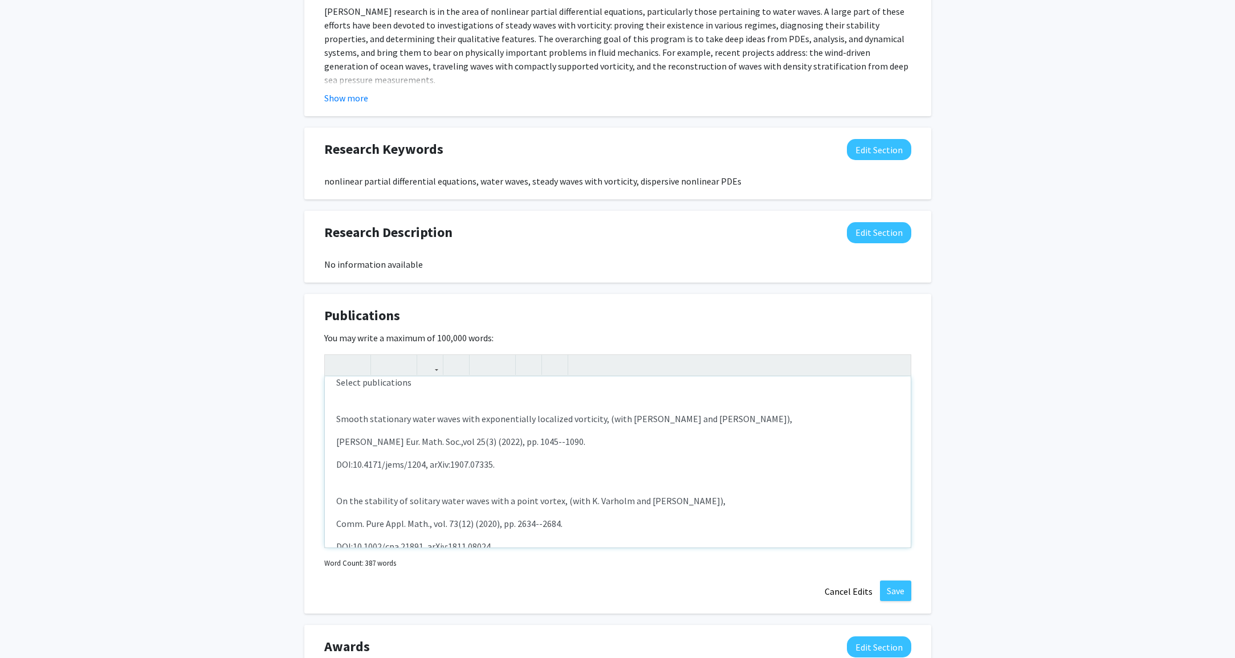
click at [415, 431] on div "Select publications Smooth stationary water waves with exponentially localized …" at bounding box center [618, 462] width 586 height 171
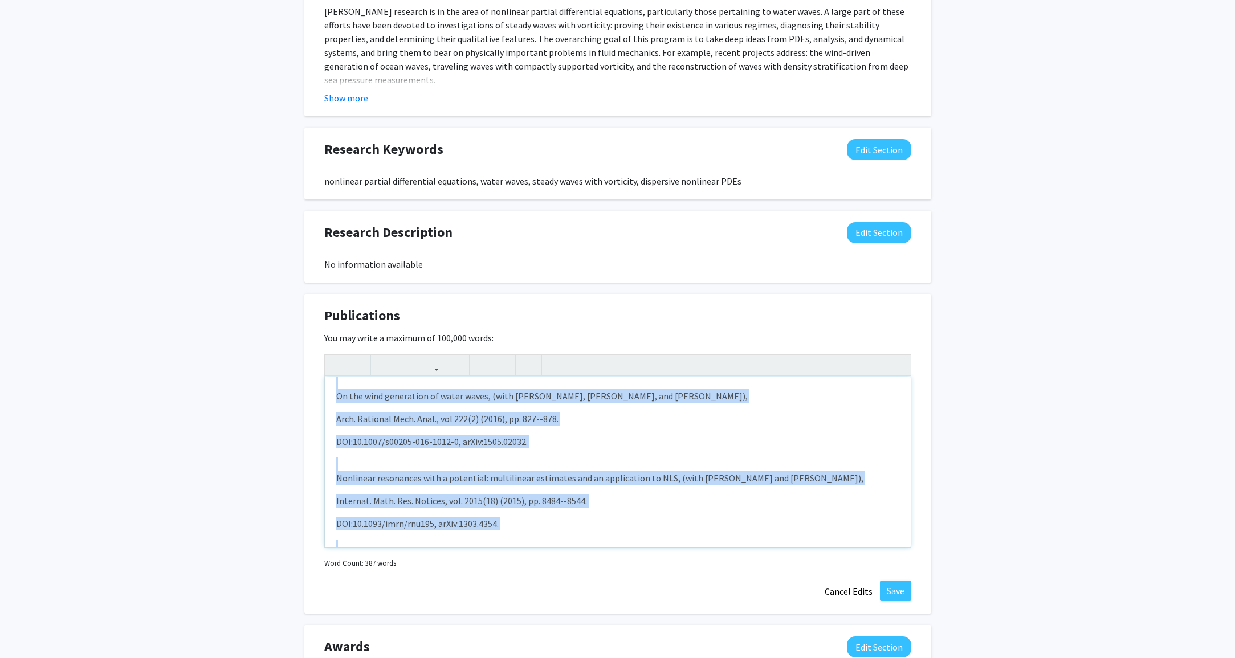
scroll to position [1151, 0]
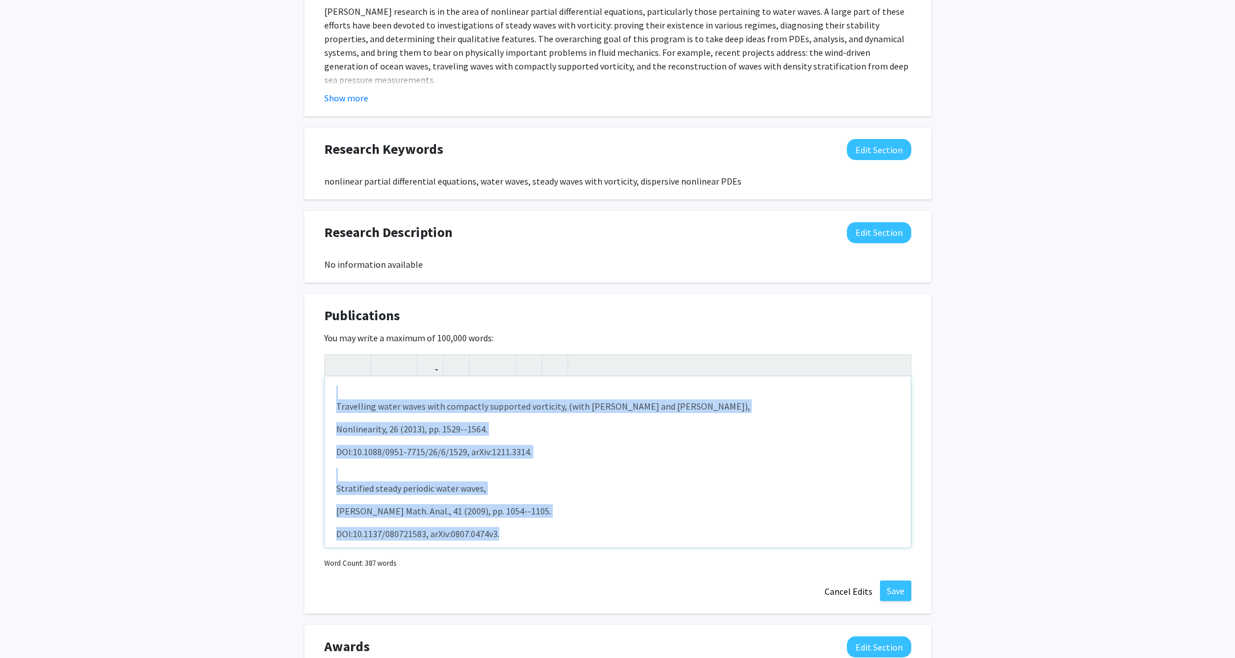
drag, startPoint x: 433, startPoint y: 413, endPoint x: 499, endPoint y: 595, distance: 194.0
click at [494, 601] on div "Publications Edit Section You may write a maximum of 100,000 words: Select publ…" at bounding box center [617, 454] width 627 height 320
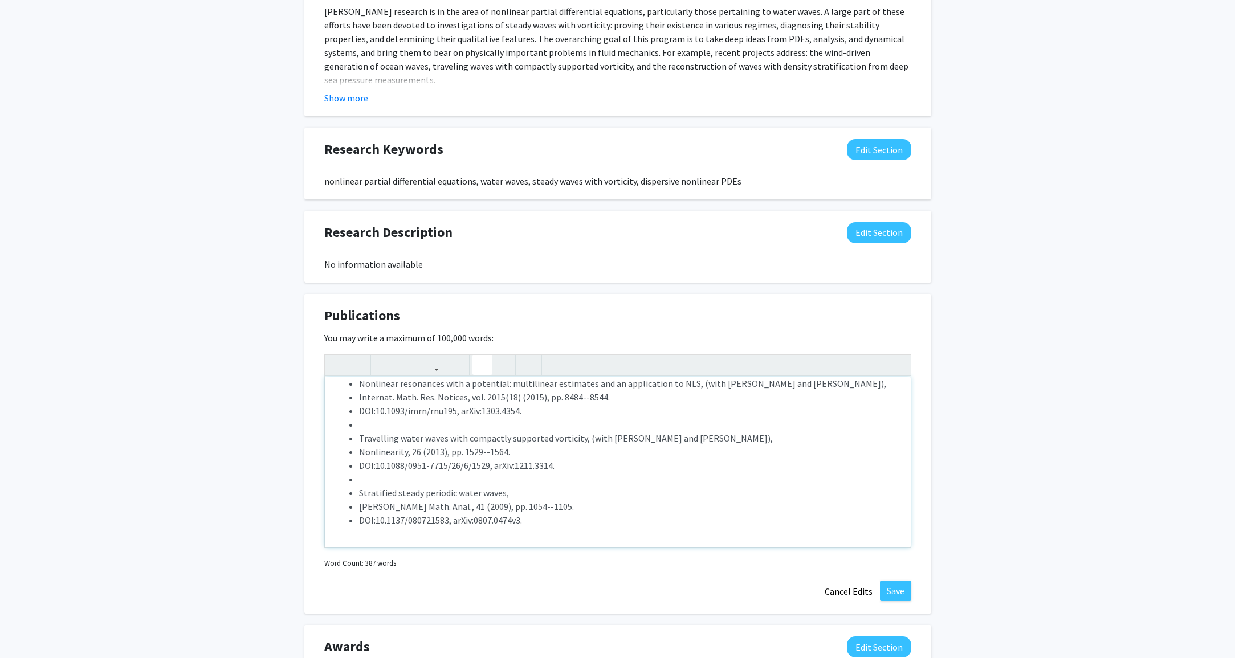
click at [478, 365] on icon "button" at bounding box center [483, 365] width 10 height 19
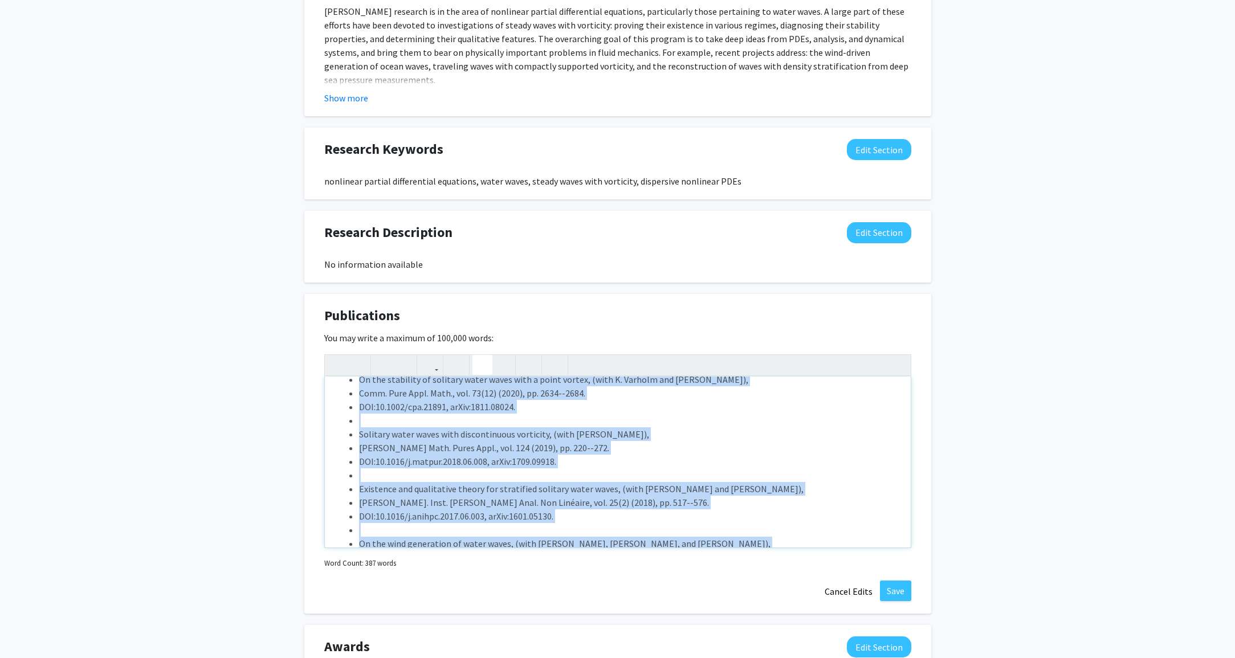
click at [553, 438] on span "Solitary water waves with discontinuous vorticity, (with A. Akers)," at bounding box center [504, 434] width 290 height 11
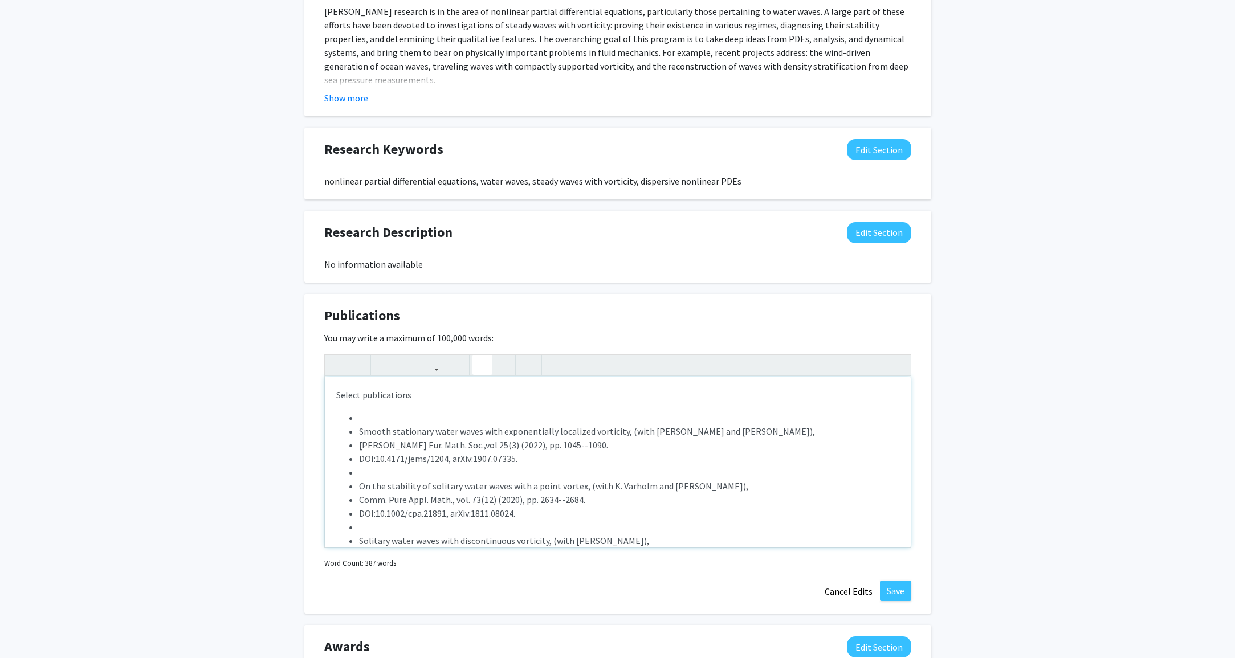
scroll to position [0, 0]
click at [472, 414] on li "Note to users with screen readers: Please deactivate our accessibility plugin f…" at bounding box center [629, 418] width 540 height 14
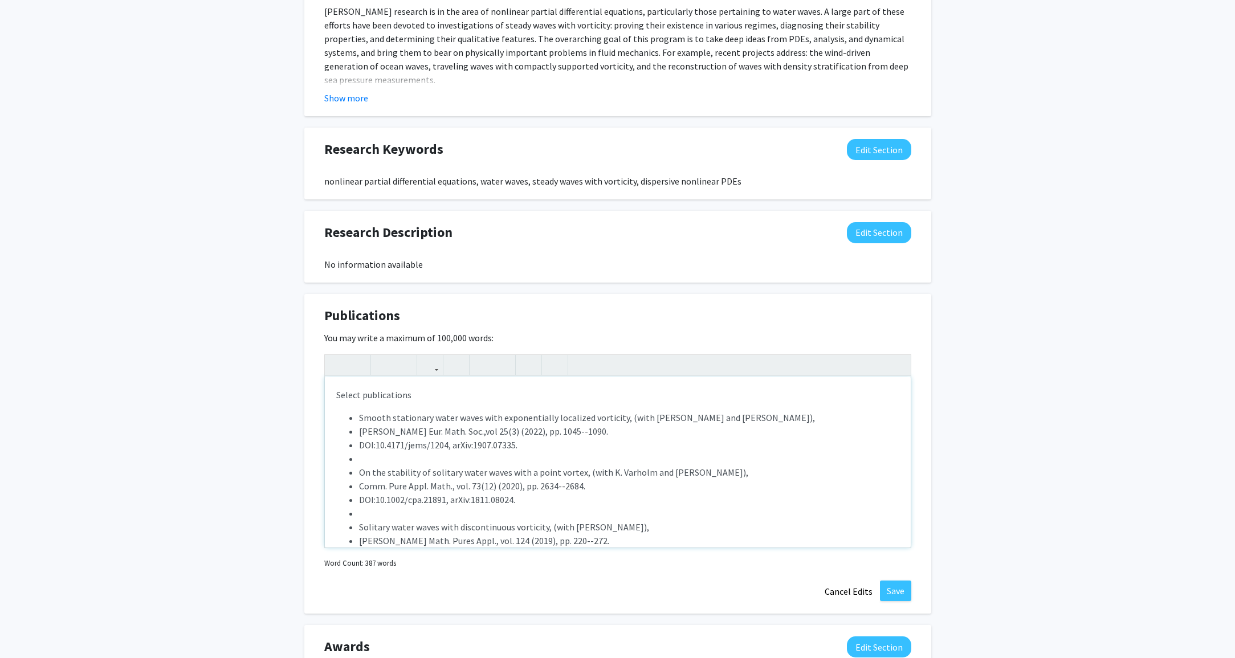
click at [359, 435] on span "J. Eur. Math. Soc.,vol 25(3) (2022), pp. 1045--1090." at bounding box center [483, 431] width 249 height 11
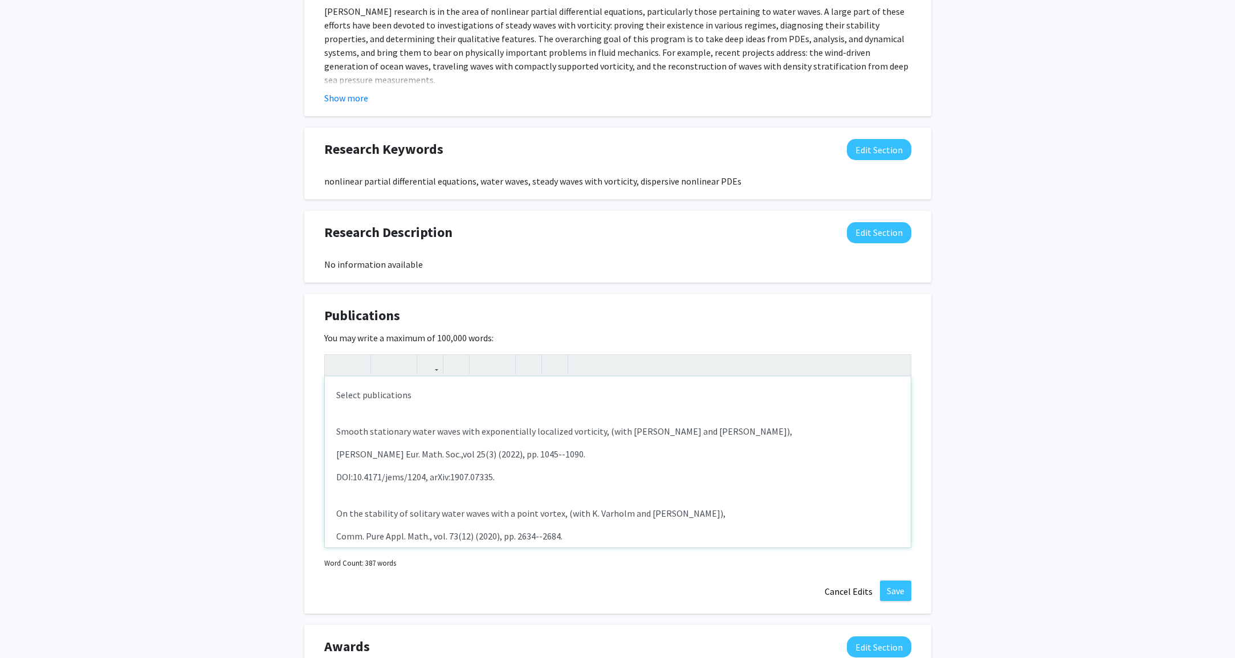
click at [518, 397] on p "Select publications" at bounding box center [617, 395] width 563 height 14
click at [341, 434] on p "Smooth stationary water waves with exponentially localized vorticity, (with M. …" at bounding box center [617, 432] width 563 height 14
drag, startPoint x: 341, startPoint y: 434, endPoint x: 580, endPoint y: 433, distance: 238.8
click at [580, 433] on p "Smooth stationary water waves with exponentially localized vorticity, (with M. …" at bounding box center [617, 432] width 563 height 14
click at [351, 365] on button "button" at bounding box center [358, 365] width 20 height 20
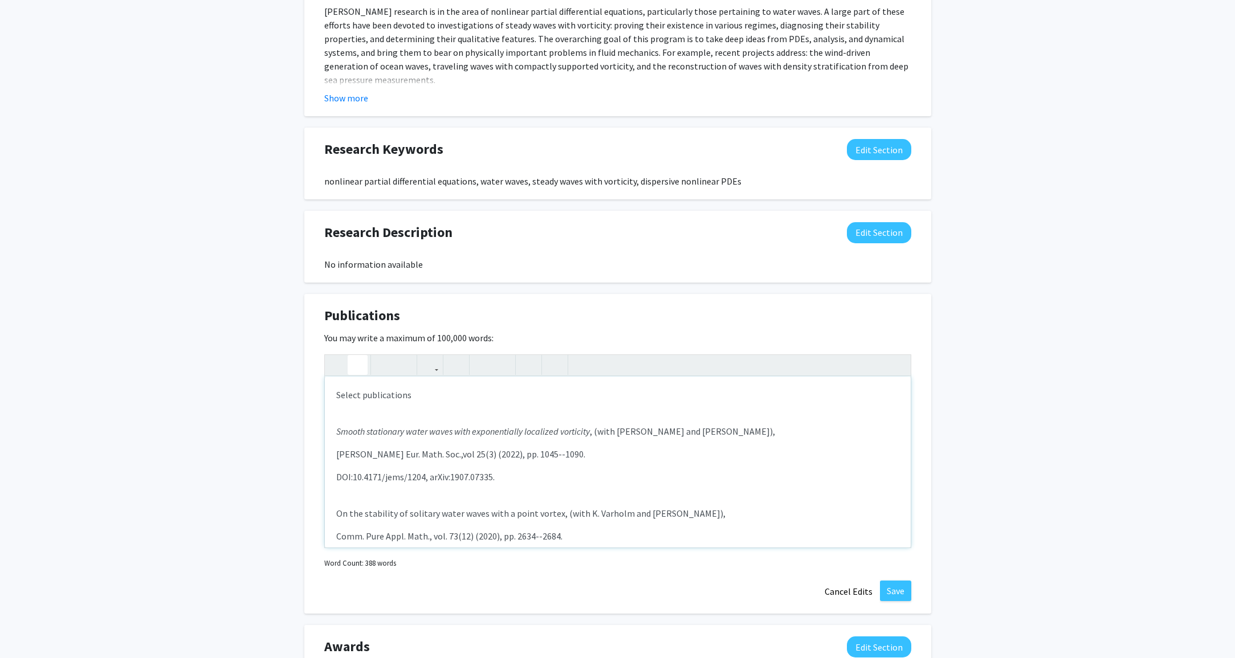
click at [481, 463] on div "Select publications Smooth stationary water waves with exponentially localized …" at bounding box center [618, 462] width 586 height 171
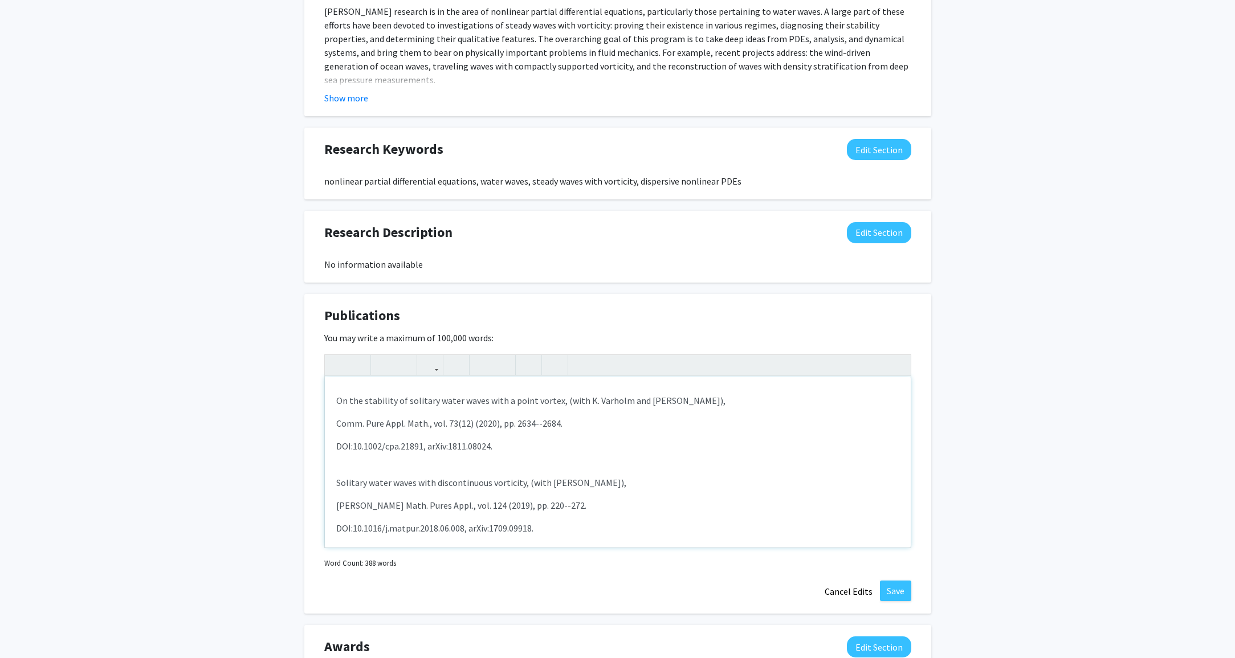
scroll to position [107, 0]
click at [339, 408] on p "On the stability of solitary water waves with a point vortex, (with K. Varholm …" at bounding box center [617, 406] width 563 height 14
drag, startPoint x: 339, startPoint y: 408, endPoint x: 540, endPoint y: 404, distance: 200.6
click at [540, 404] on p "On the stability of solitary water waves with a point vortex, (with K. Varholm …" at bounding box center [617, 406] width 563 height 14
click at [356, 368] on icon "button" at bounding box center [358, 365] width 10 height 19
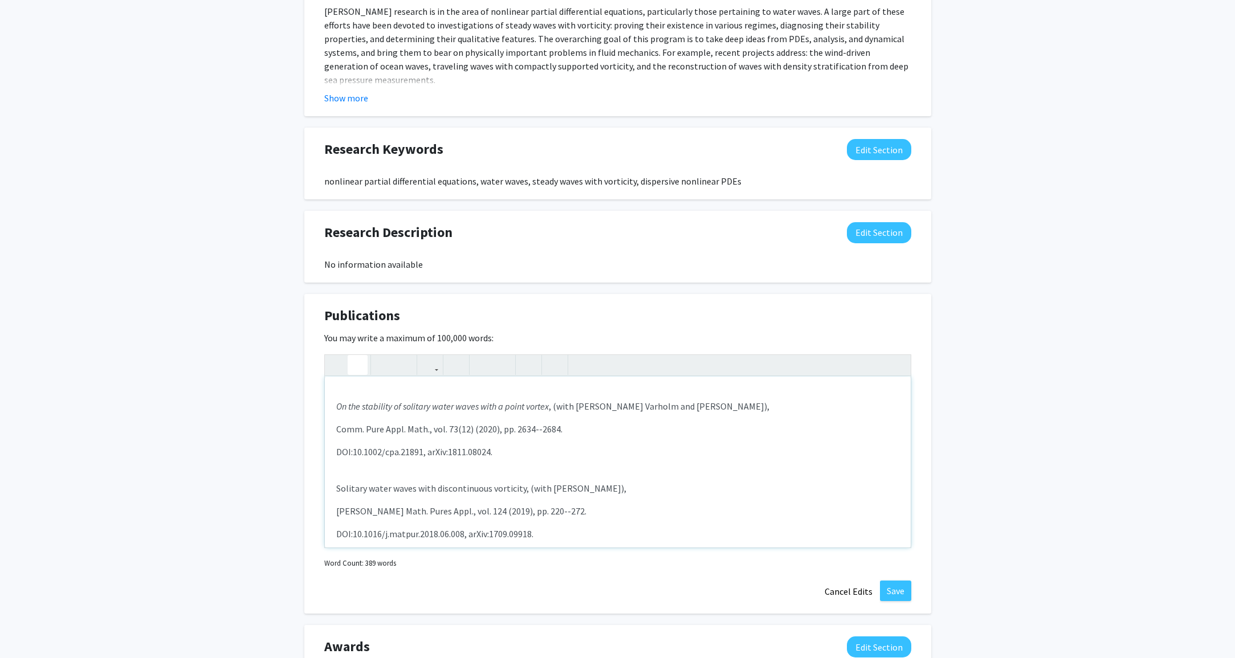
click at [460, 463] on div "Select publications Smooth stationary water waves with exponentially localized …" at bounding box center [618, 462] width 586 height 171
click at [342, 413] on p "Solitary water waves with discontinuous vorticity, (with A. Akers)," at bounding box center [617, 411] width 563 height 14
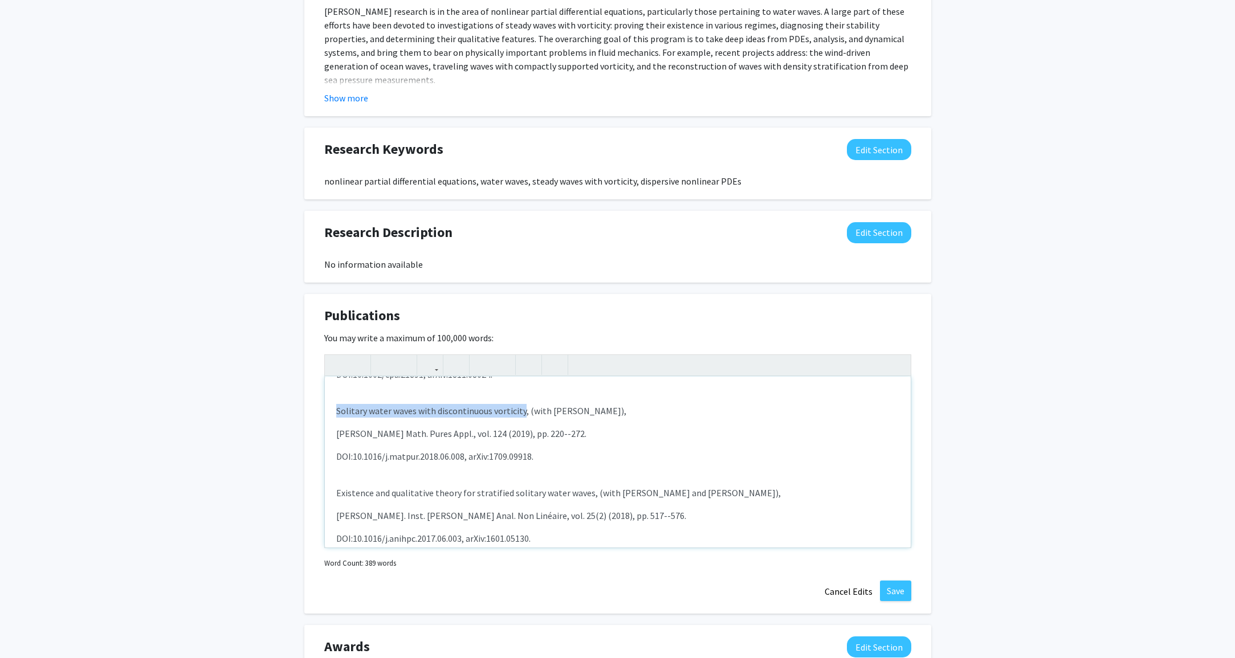
drag, startPoint x: 342, startPoint y: 413, endPoint x: 507, endPoint y: 407, distance: 164.8
click at [507, 407] on p "Solitary water waves with discontinuous vorticity, (with A. Akers)," at bounding box center [617, 411] width 563 height 14
click at [359, 372] on icon "button" at bounding box center [358, 365] width 10 height 19
click at [398, 451] on p "DOI:10.1016/j.matpur.2018.06.008, arXiv:1709.09918." at bounding box center [617, 457] width 563 height 14
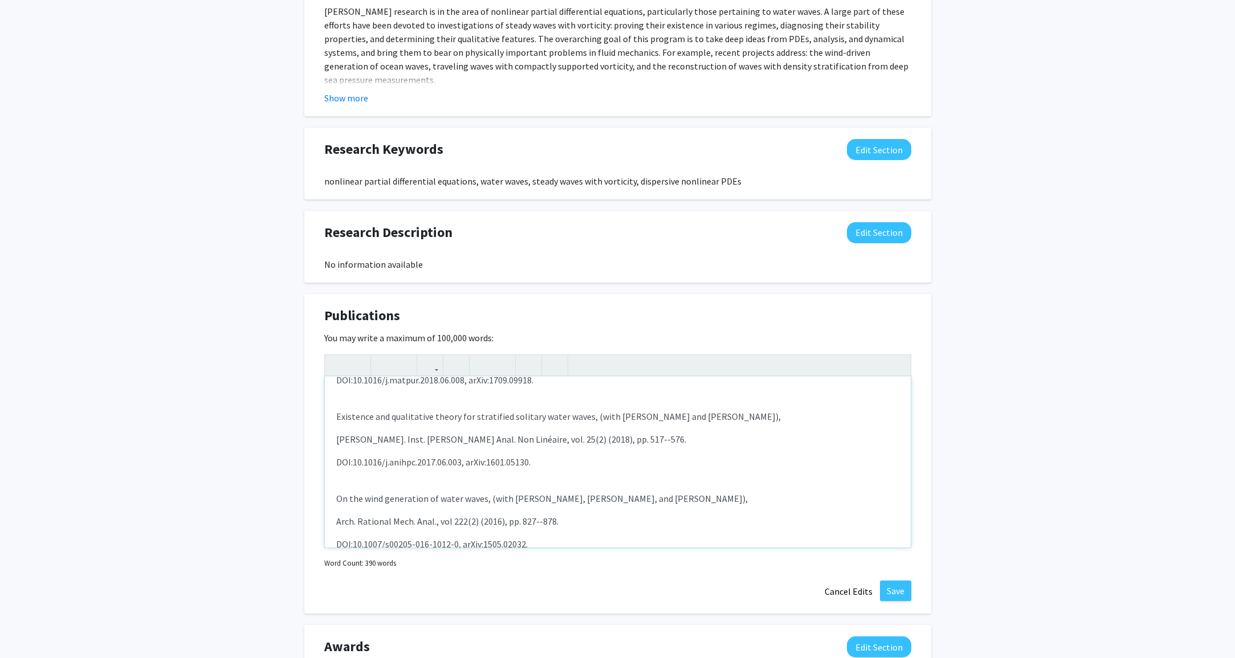
scroll to position [262, 0]
click at [353, 421] on p "Existence and qualitative theory for stratified solitary water waves, (with R. …" at bounding box center [617, 416] width 563 height 14
drag, startPoint x: 353, startPoint y: 421, endPoint x: 571, endPoint y: 420, distance: 218.3
click at [571, 420] on p "Existence and qualitative theory for stratified solitary water waves, (with R. …" at bounding box center [617, 416] width 563 height 14
click at [353, 356] on use "button" at bounding box center [353, 356] width 0 height 0
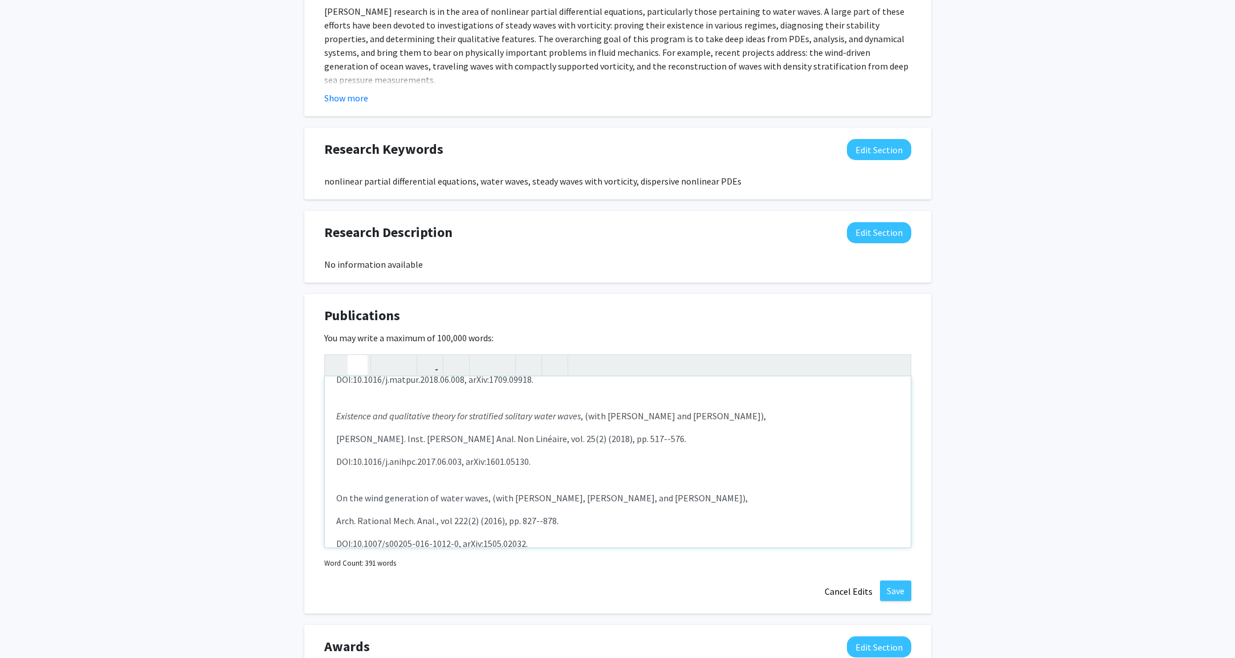
click at [409, 475] on div "Select publications Smooth stationary water waves with exponentially localized …" at bounding box center [618, 462] width 586 height 171
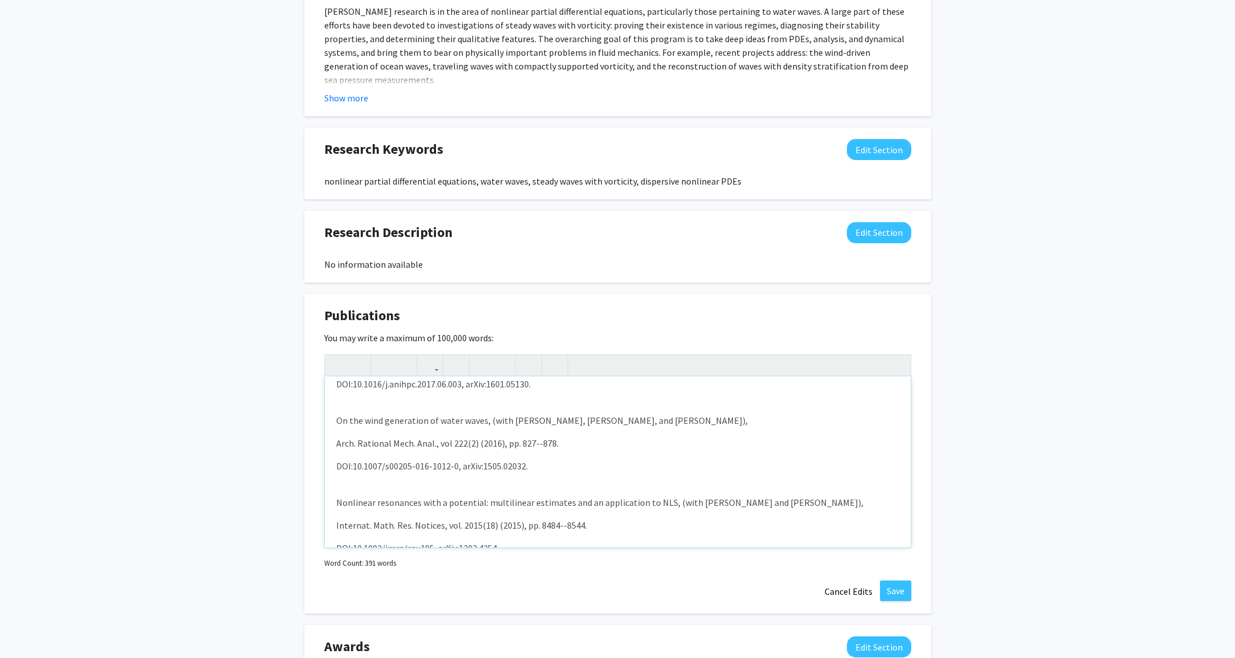
scroll to position [344, 0]
click at [337, 421] on p "On the wind generation of water waves, (with O. Bühler, J. Shatah, and C. Zeng)," at bounding box center [617, 416] width 563 height 14
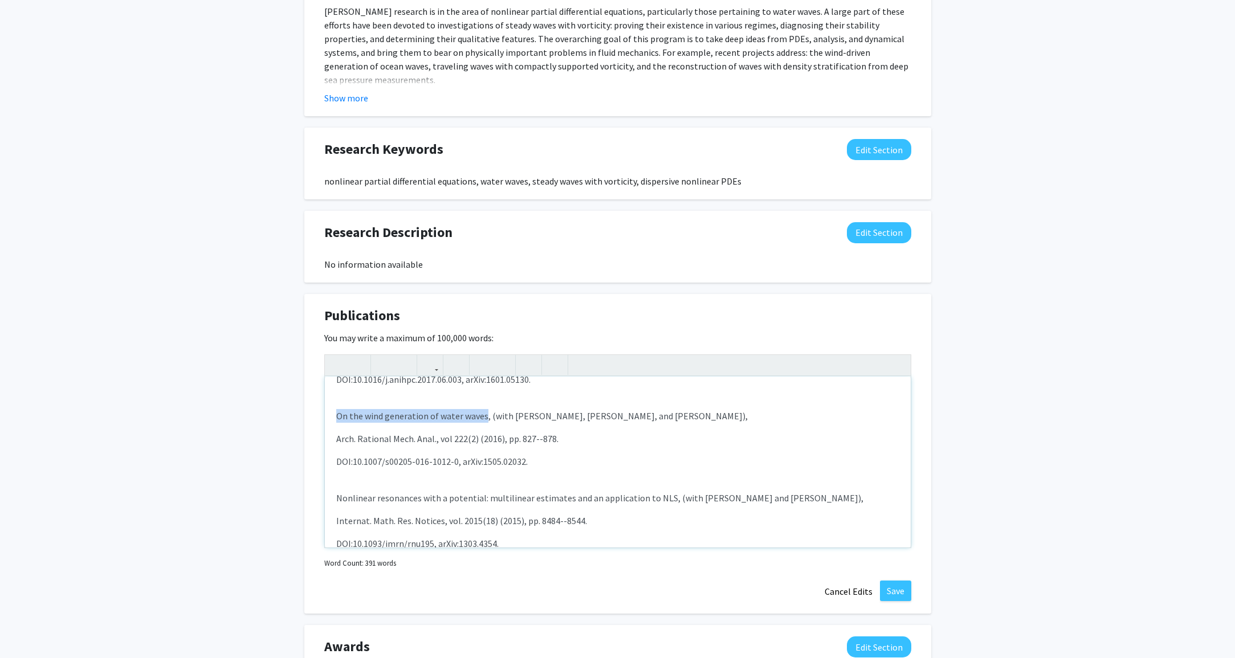
drag, startPoint x: 337, startPoint y: 421, endPoint x: 480, endPoint y: 419, distance: 142.5
click at [480, 419] on p "On the wind generation of water waves, (with O. Bühler, J. Shatah, and C. Zeng)," at bounding box center [617, 416] width 563 height 14
click at [356, 362] on icon "button" at bounding box center [358, 365] width 10 height 19
click at [474, 461] on p "DOI:10.1007/s00205-016-1012-0, arXiv:1505.02032." at bounding box center [617, 462] width 563 height 14
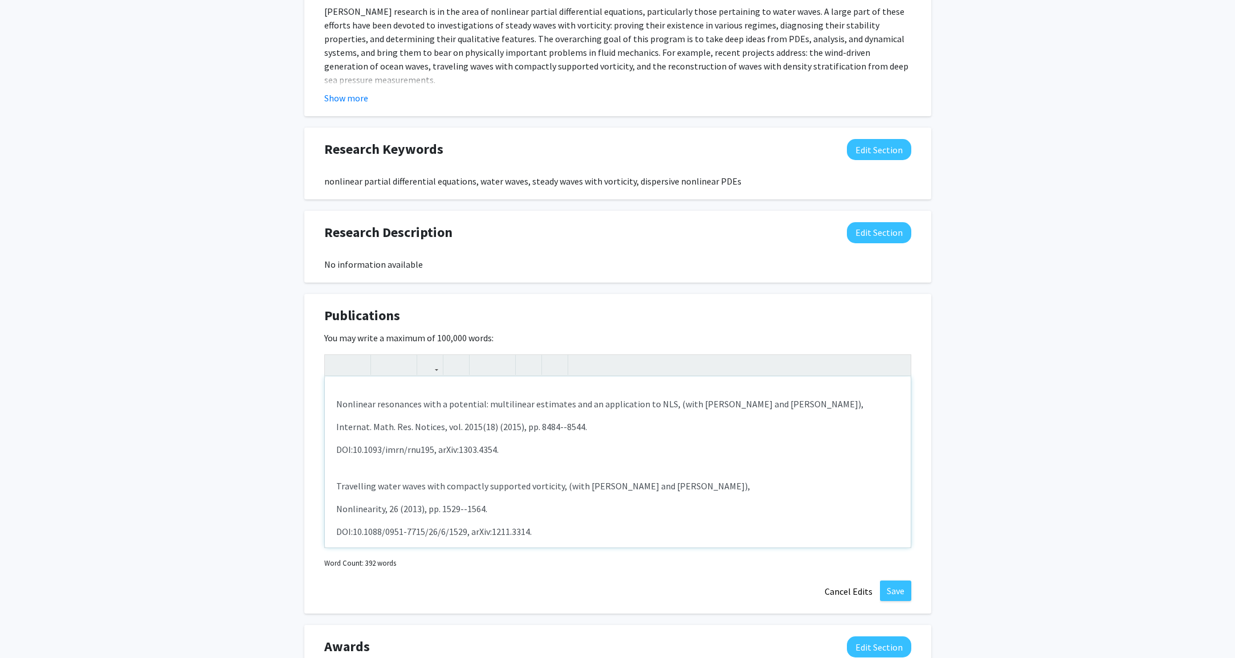
scroll to position [437, 0]
click at [353, 407] on p "Nonlinear resonances with a potential: multilinear estimates and an application…" at bounding box center [617, 405] width 563 height 14
drag, startPoint x: 353, startPoint y: 407, endPoint x: 651, endPoint y: 405, distance: 298.0
click at [651, 405] on p "Nonlinear resonances with a potential: multilinear estimates and an application…" at bounding box center [617, 405] width 563 height 14
click at [356, 367] on icon "button" at bounding box center [358, 365] width 10 height 19
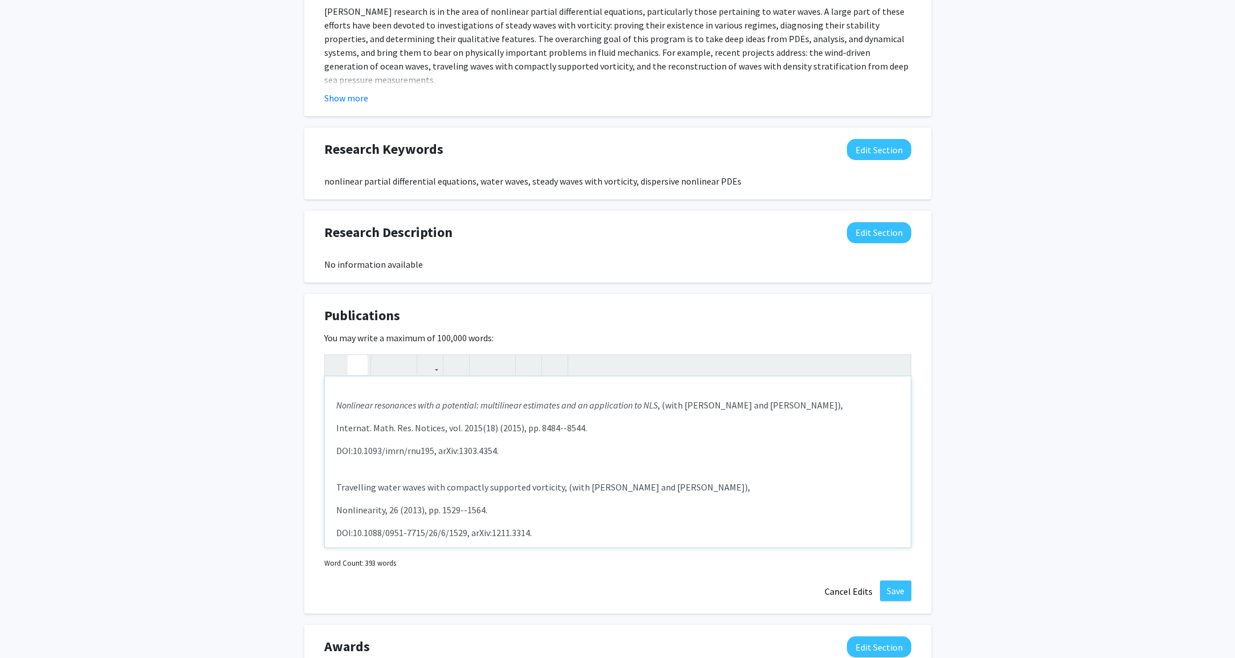
click at [356, 488] on p "Travelling water waves with compactly supported vorticity, (with J. Shatah and …" at bounding box center [617, 487] width 563 height 14
drag, startPoint x: 356, startPoint y: 488, endPoint x: 539, endPoint y: 489, distance: 182.4
click at [539, 489] on p "Travelling water waves with compactly supported vorticity, (with J. Shatah and …" at bounding box center [617, 487] width 563 height 14
click at [363, 370] on button "button" at bounding box center [358, 365] width 20 height 20
click at [398, 459] on div "Select publications Smooth stationary water waves with exponentially localized …" at bounding box center [618, 462] width 586 height 171
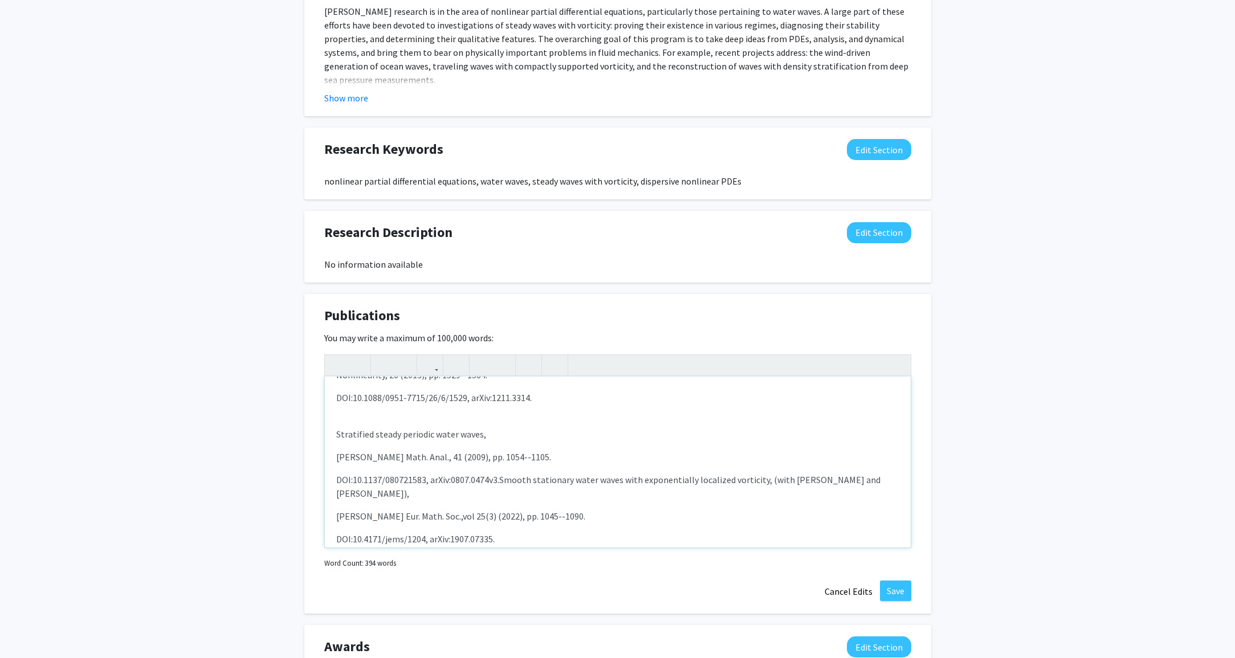
scroll to position [573, 0]
click at [353, 434] on p "Stratified steady periodic water waves," at bounding box center [617, 433] width 563 height 14
drag, startPoint x: 353, startPoint y: 434, endPoint x: 475, endPoint y: 438, distance: 122.0
click at [475, 438] on p "Stratified steady periodic water waves," at bounding box center [617, 433] width 563 height 14
click at [365, 373] on button "button" at bounding box center [358, 365] width 20 height 20
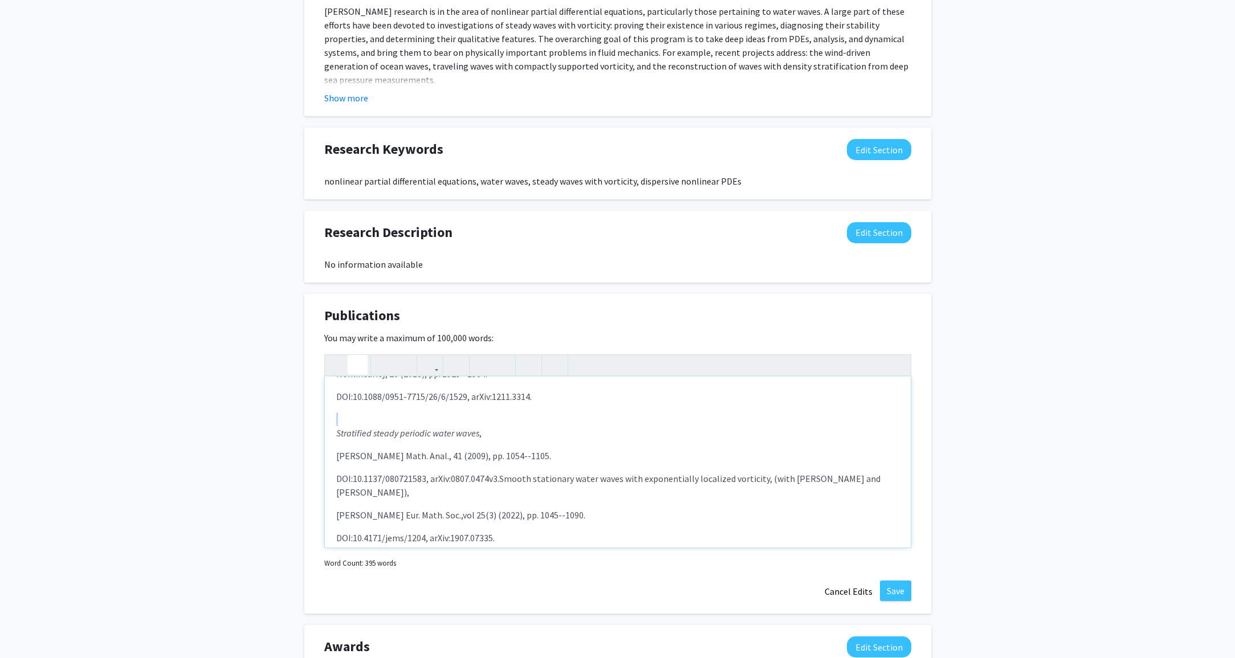
click at [452, 436] on em "Stratified steady periodic water waves" at bounding box center [407, 432] width 143 height 11
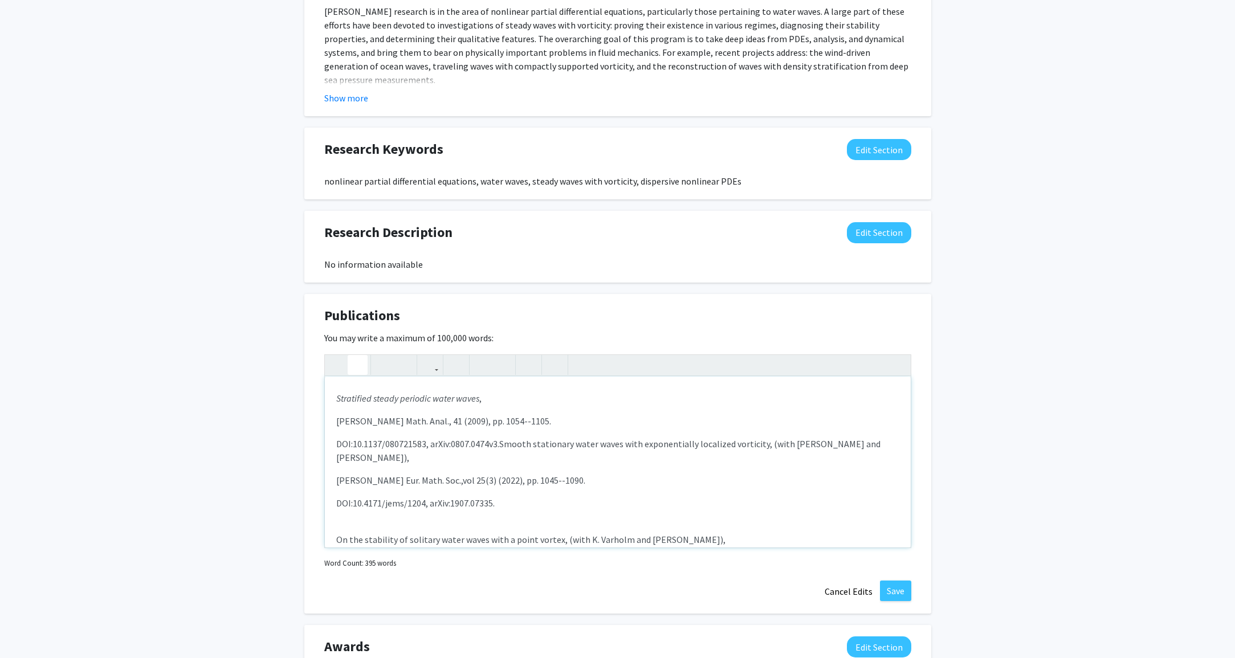
scroll to position [595, 0]
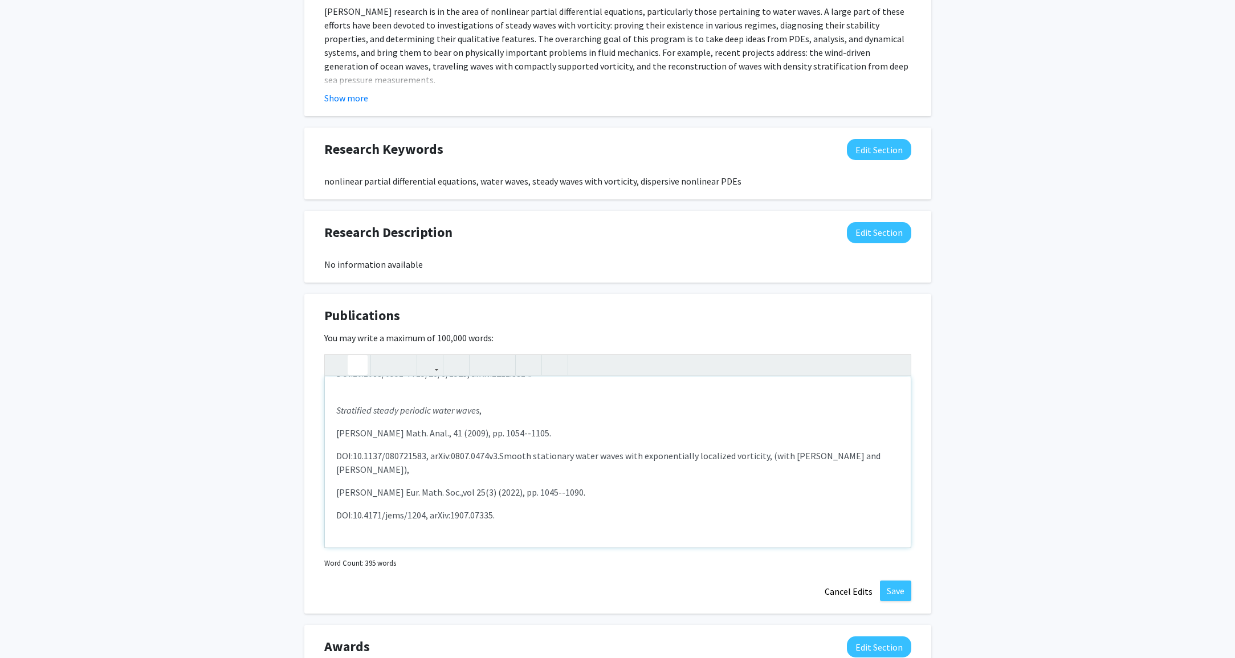
click at [337, 458] on p "DOI:10.1137/080721583, arXiv:0807.0474v3.Smooth stationary water waves with exp…" at bounding box center [617, 462] width 563 height 27
click at [503, 458] on p "DOI:10.1137/080721583, arXiv:0807.0474v3.Smooth stationary water waves with exp…" at bounding box center [617, 462] width 563 height 27
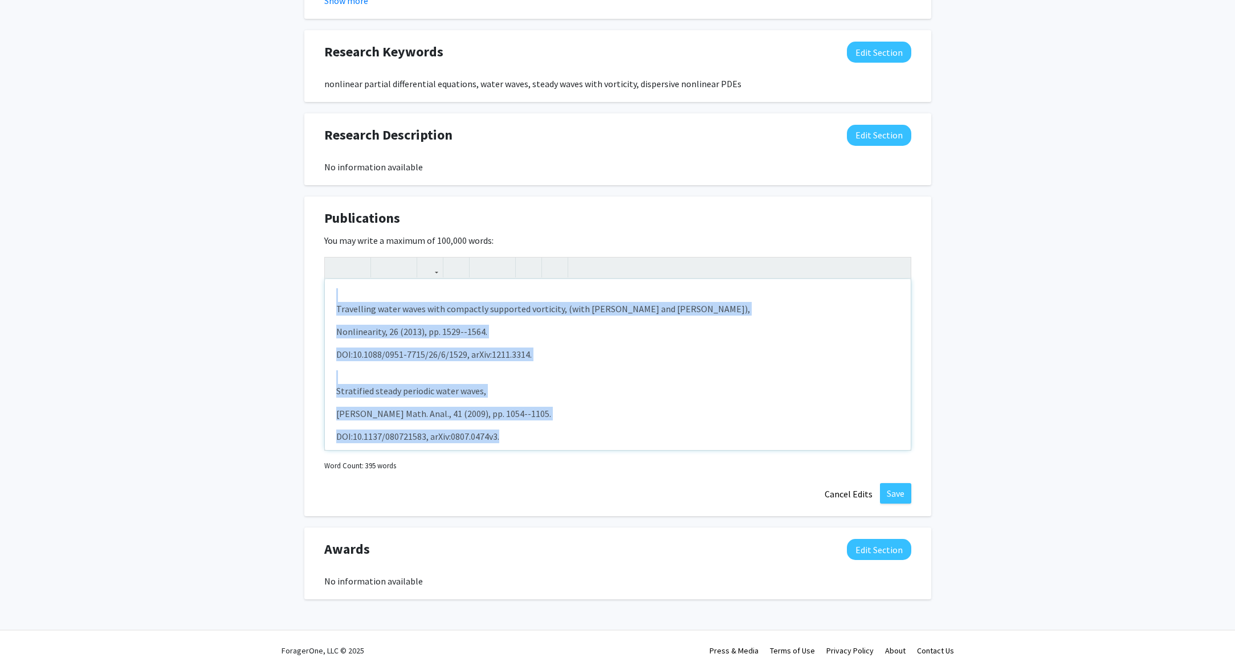
scroll to position [748, 0]
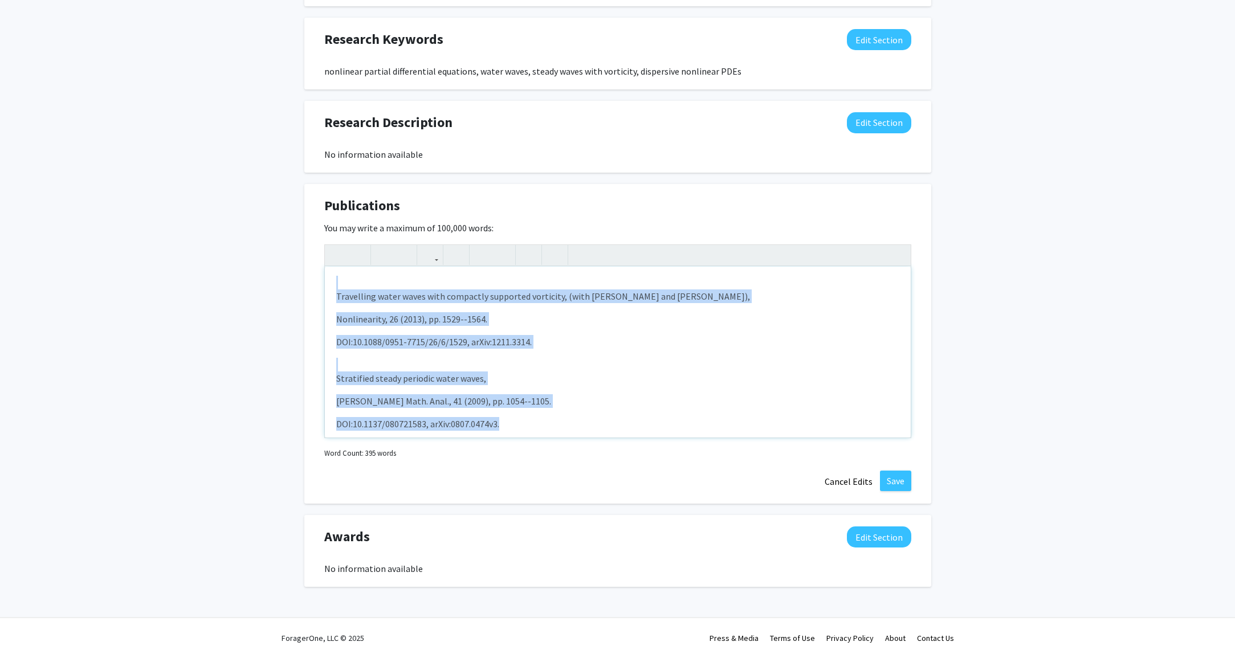
drag, startPoint x: 500, startPoint y: 459, endPoint x: 701, endPoint y: 648, distance: 276.1
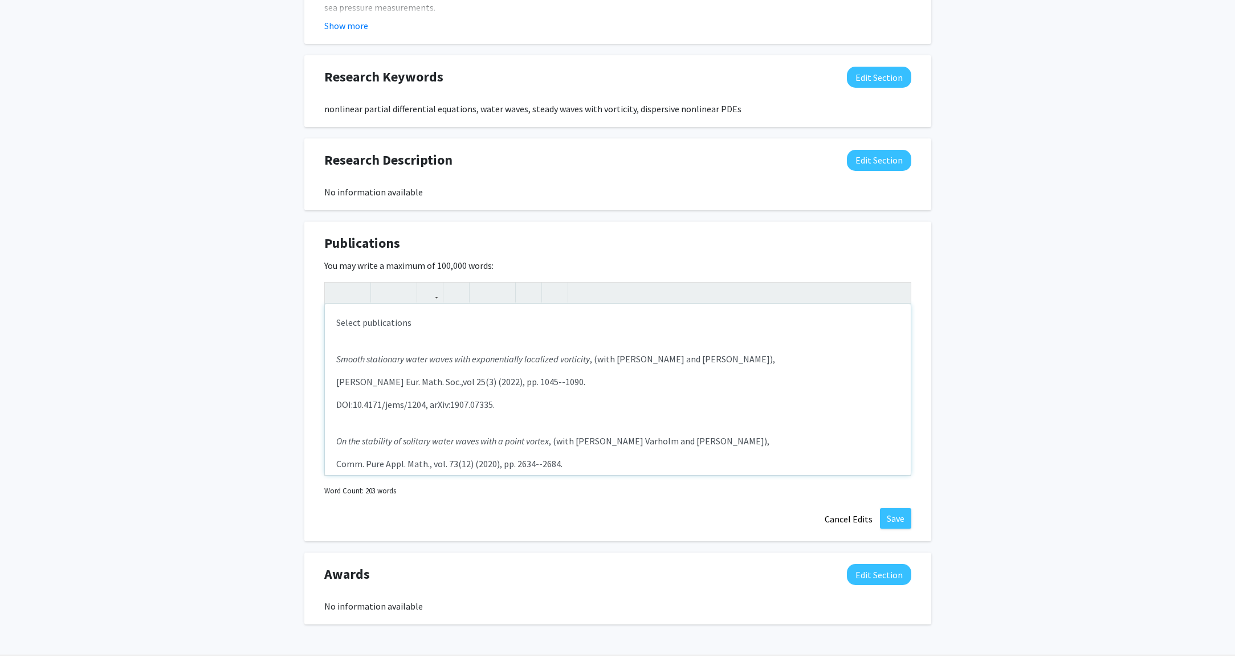
scroll to position [709, 0]
click at [512, 325] on p "Select publications" at bounding box center [617, 323] width 563 height 14
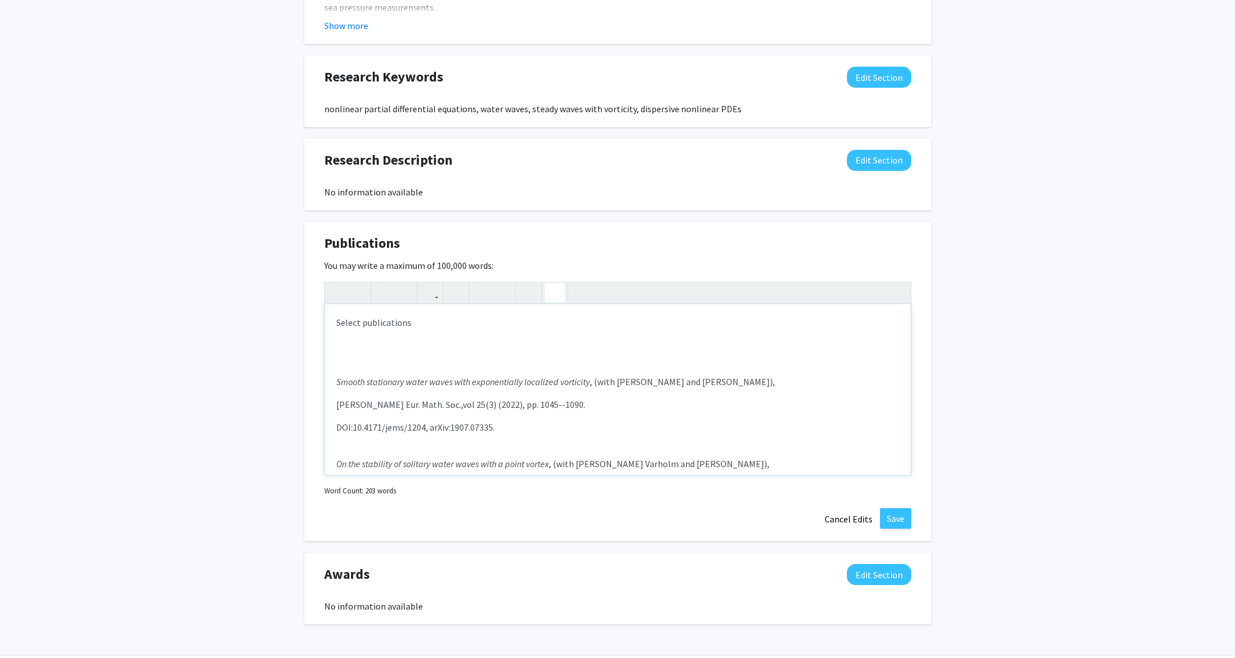
type textarea "<p>Select publications</p><p><hr></p><p><em>Smooth stationary water waves with …"
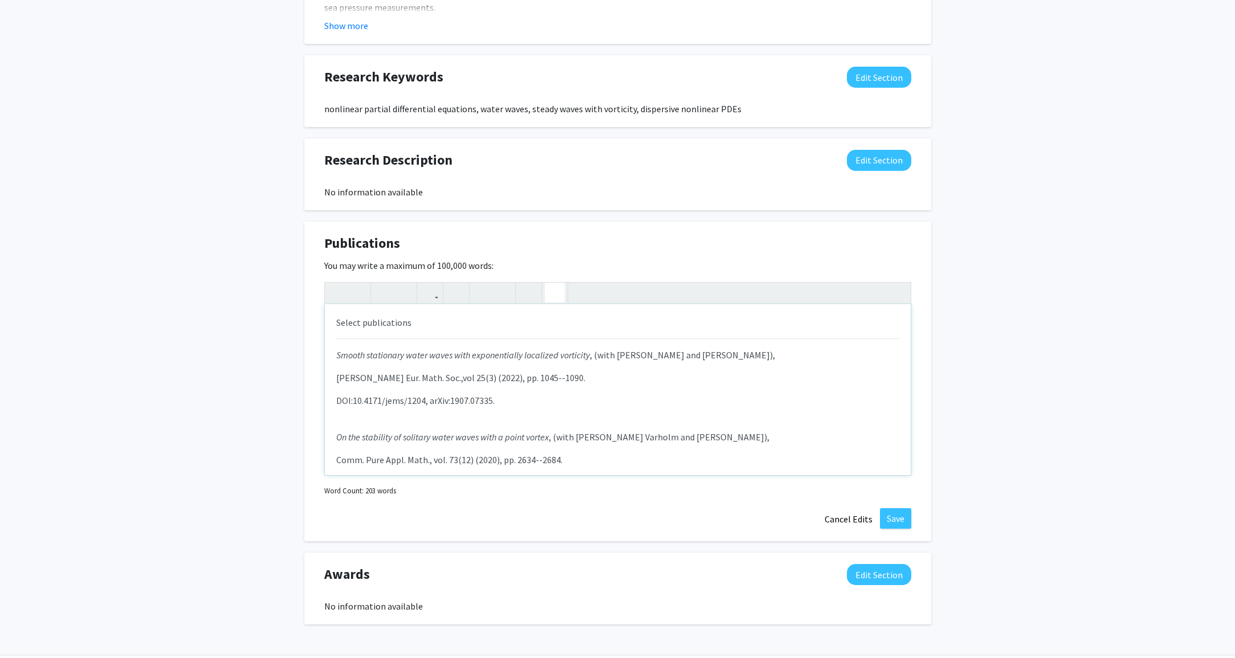
click at [546, 299] on button "button" at bounding box center [555, 293] width 20 height 20
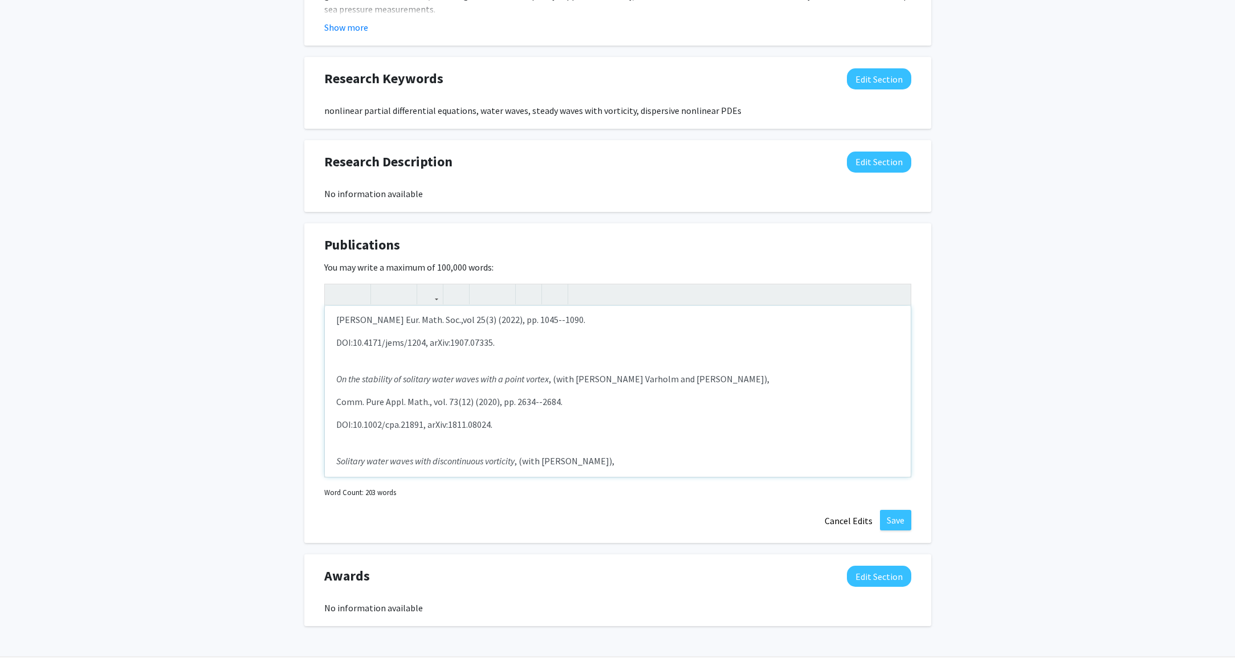
scroll to position [56, 0]
click at [884, 520] on button "Save" at bounding box center [895, 520] width 31 height 21
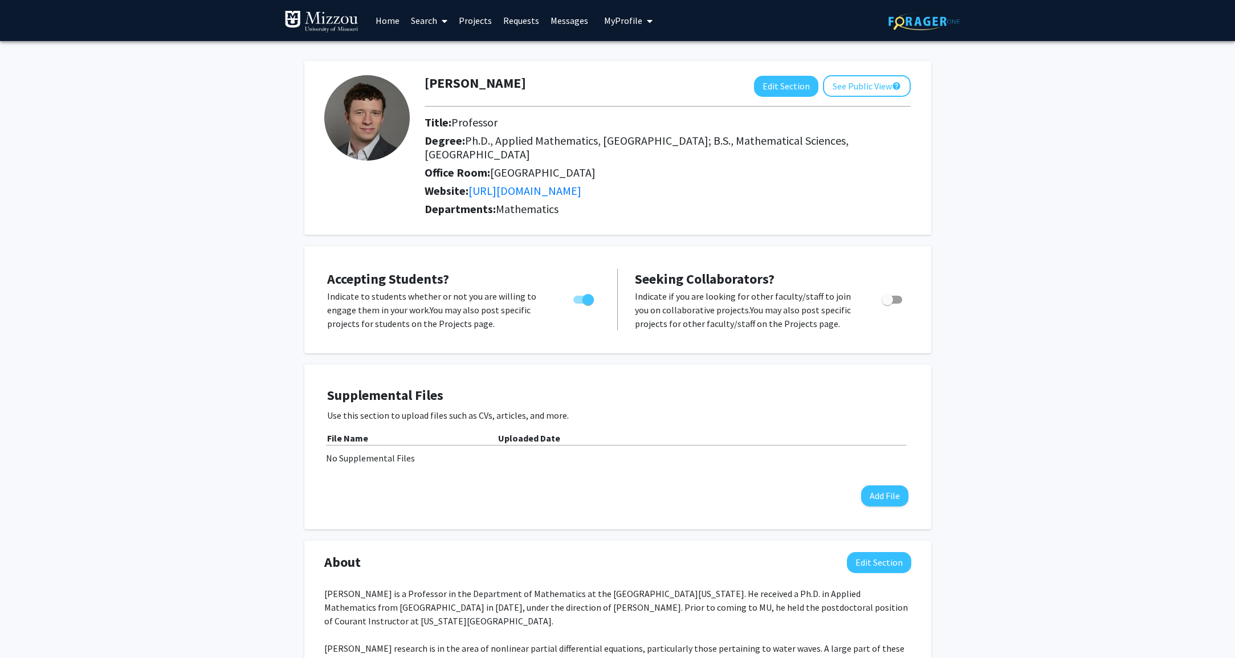
scroll to position [0, 0]
click at [869, 79] on button "See Public View help" at bounding box center [867, 86] width 88 height 22
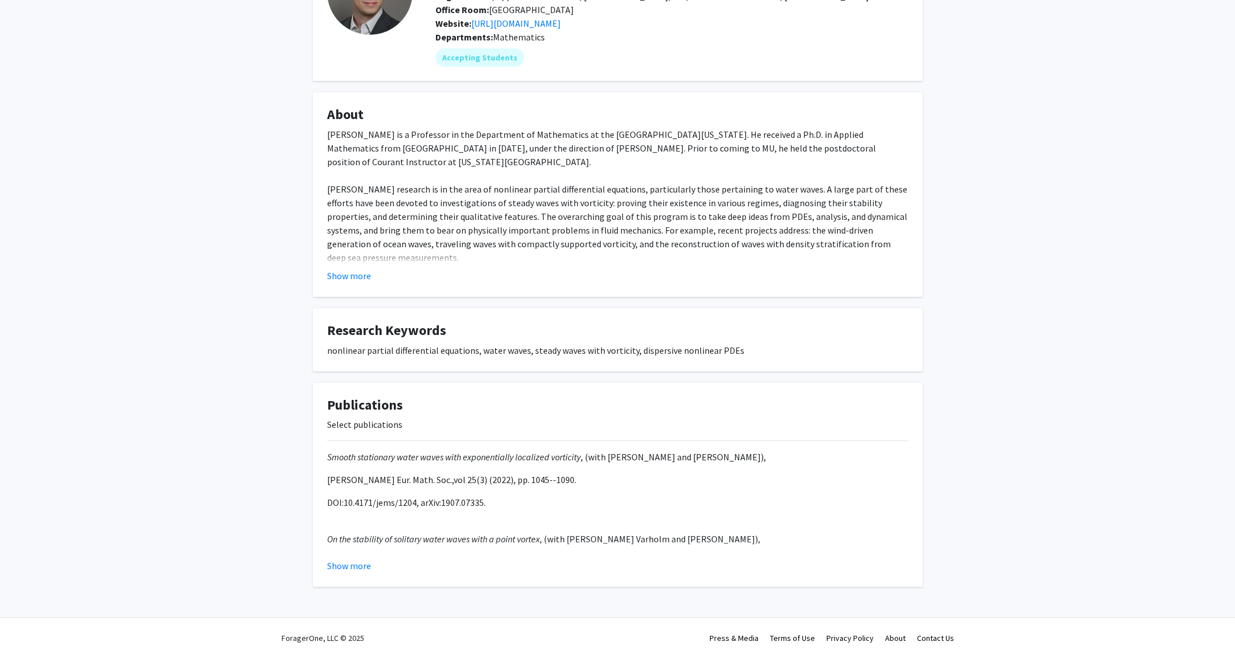
scroll to position [115, 0]
click at [352, 564] on button "Show more" at bounding box center [349, 566] width 44 height 14
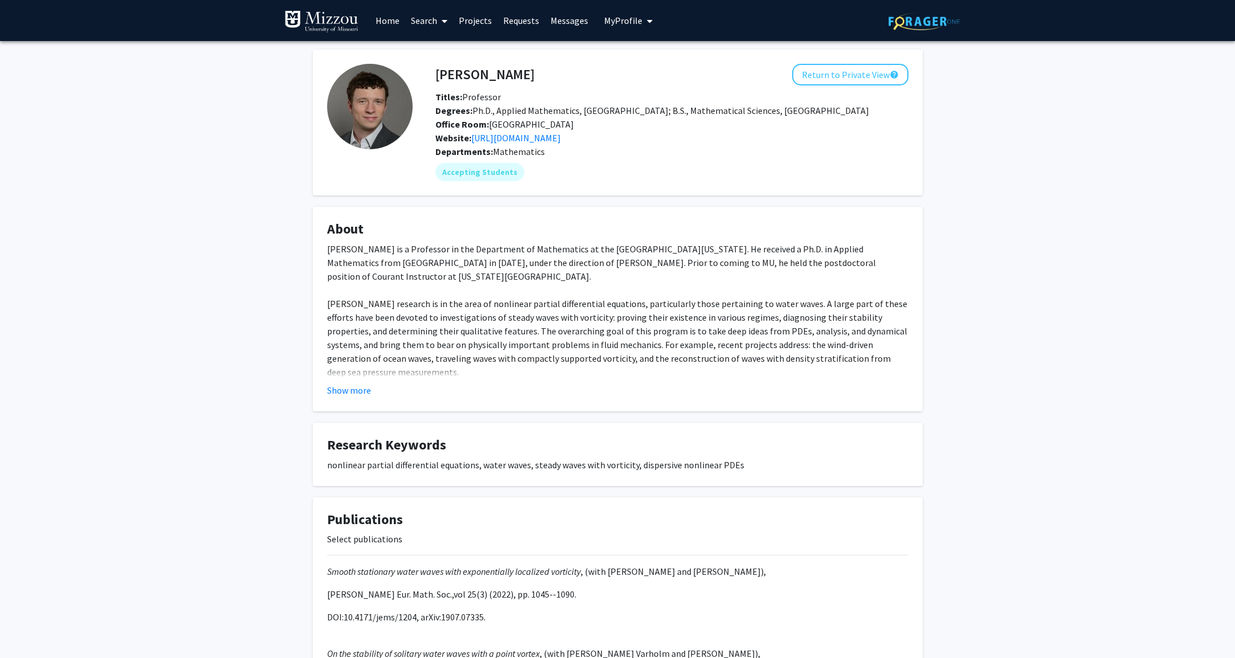
scroll to position [0, 0]
click at [826, 164] on div "Accepting Students" at bounding box center [672, 172] width 478 height 23
click at [433, 18] on link "Search" at bounding box center [429, 21] width 48 height 40
click at [434, 56] on span "Faculty/Staff" at bounding box center [447, 52] width 84 height 23
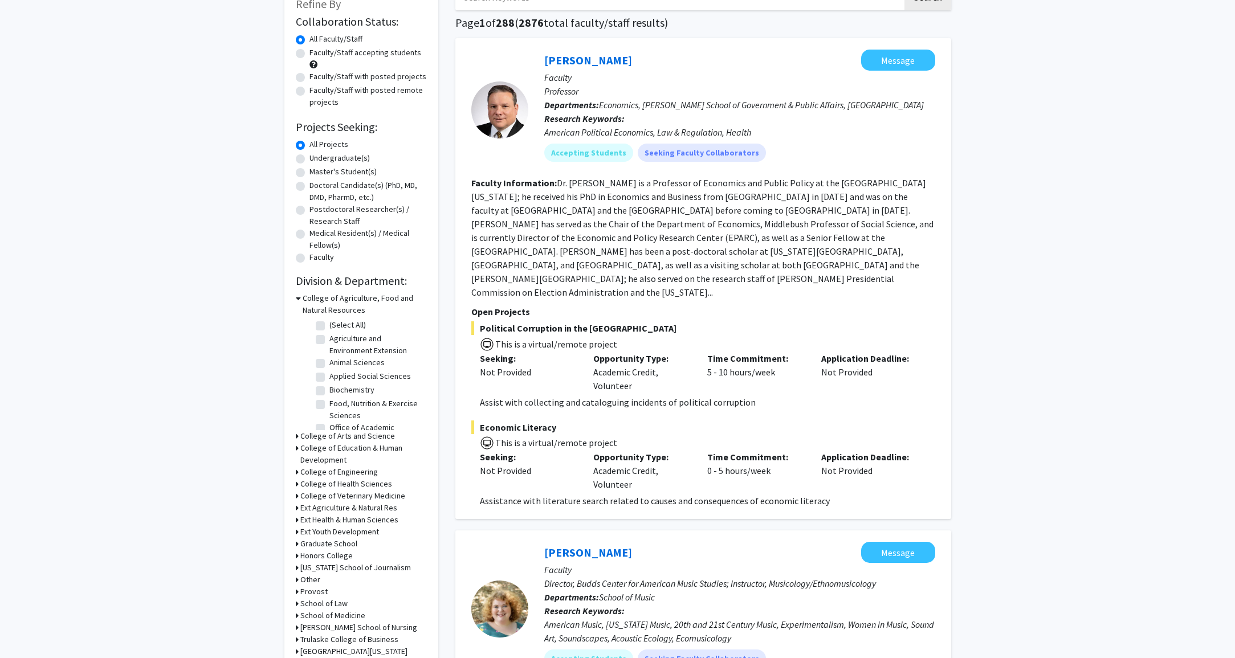
scroll to position [77, 0]
click at [298, 438] on div "College of Arts and Science" at bounding box center [361, 436] width 131 height 12
click at [295, 438] on div "Refine By Collaboration Status: Collaboration Status All Faculty/Staff Collabor…" at bounding box center [361, 325] width 154 height 685
click at [307, 438] on h3 "College of Arts and Science" at bounding box center [347, 436] width 95 height 12
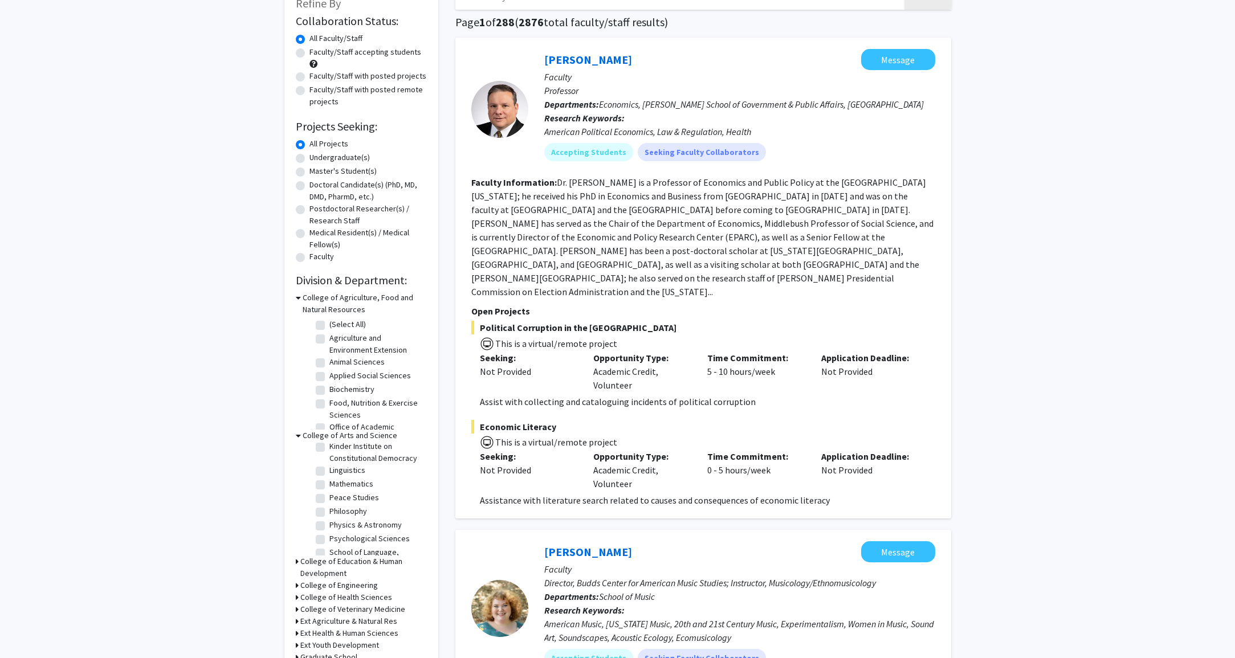
scroll to position [220, 0]
click at [329, 486] on label "Mathematics" at bounding box center [351, 484] width 44 height 12
click at [329, 485] on input "Mathematics" at bounding box center [332, 481] width 7 height 7
checkbox input "true"
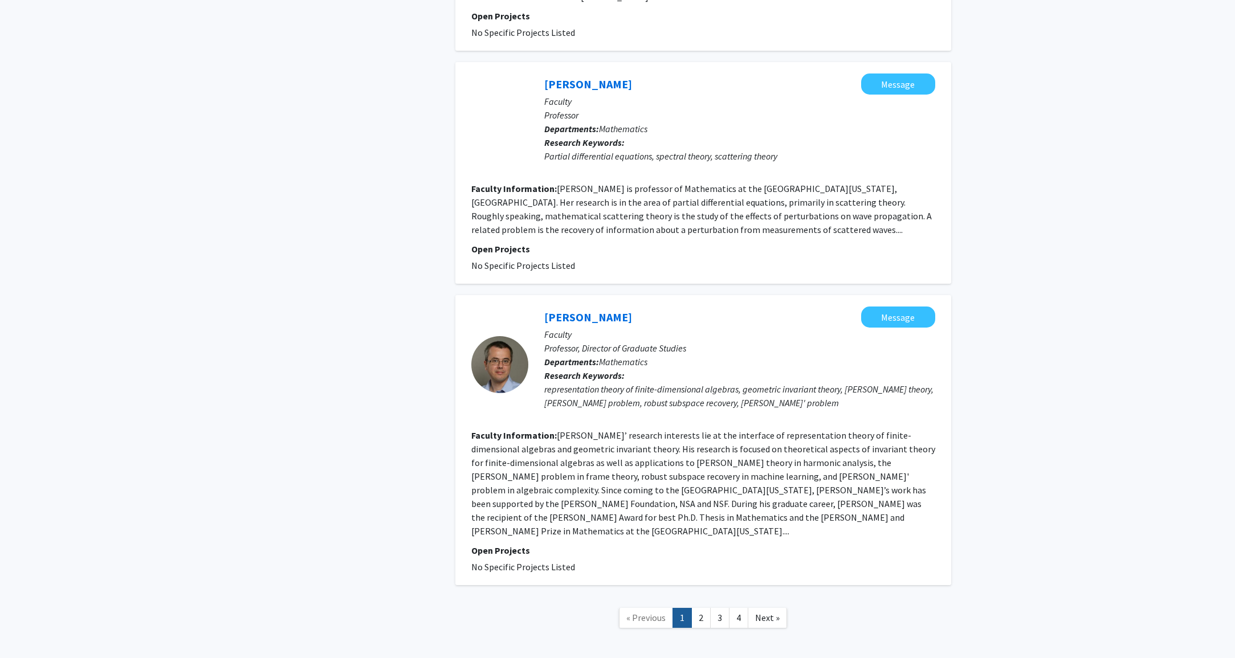
scroll to position [2497, 0]
click at [704, 609] on link "2" at bounding box center [700, 619] width 19 height 20
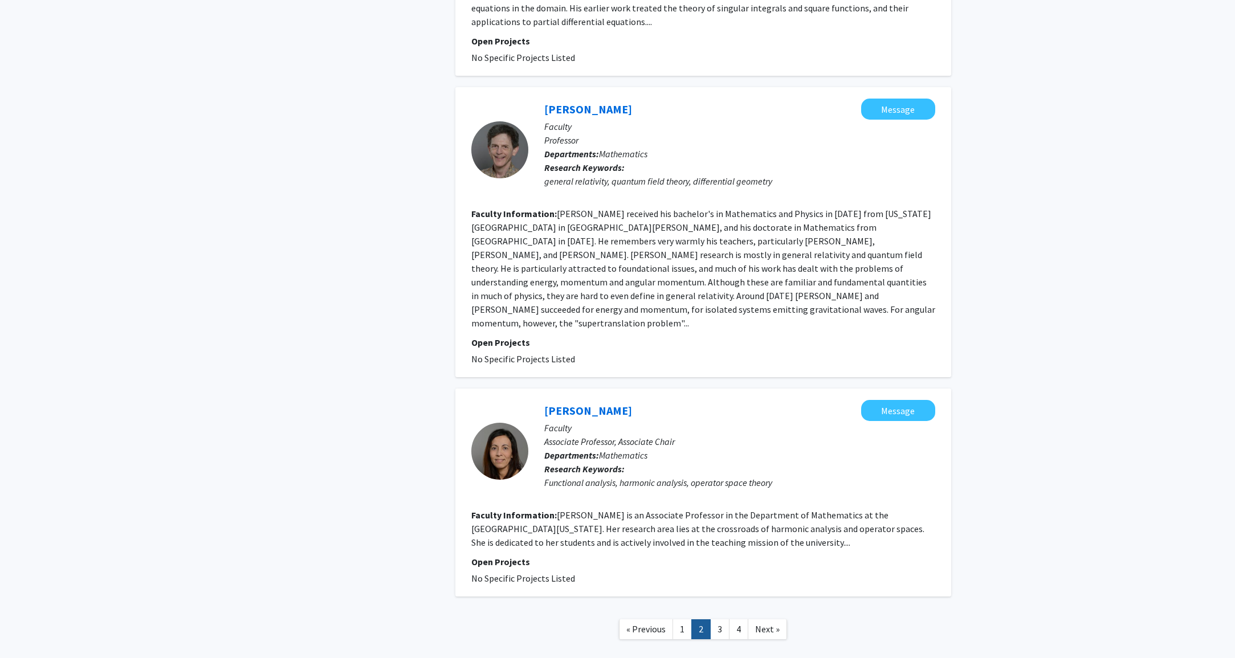
scroll to position [2108, 0]
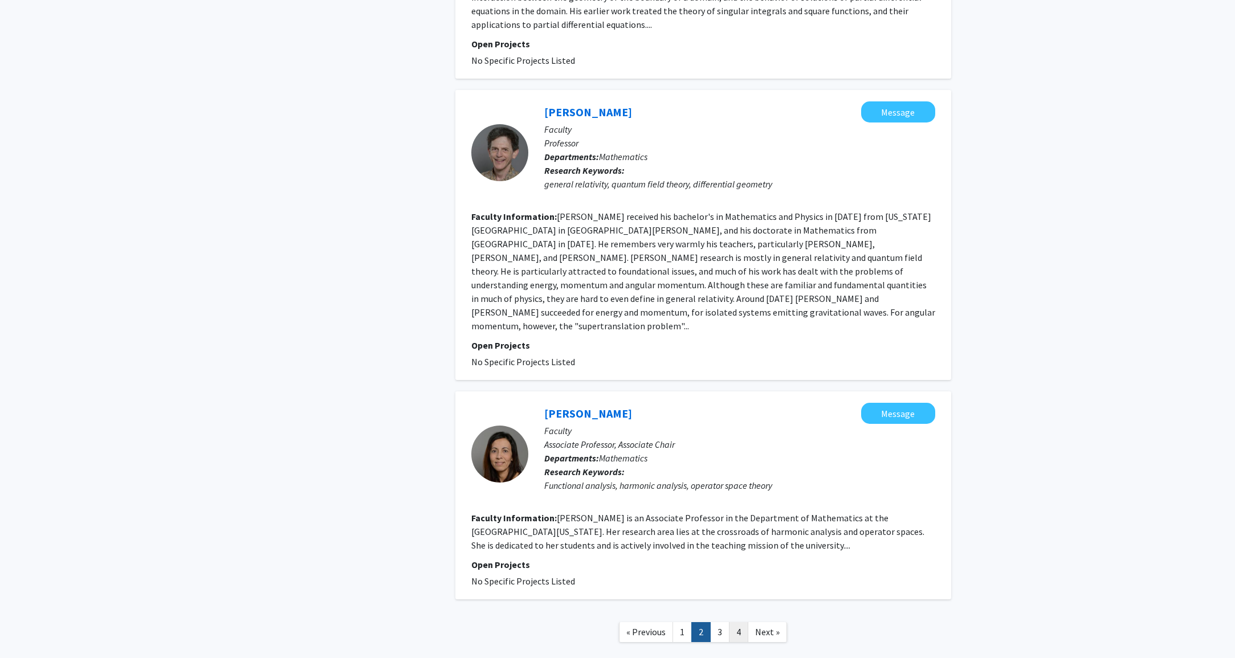
click at [732, 622] on link "4" at bounding box center [738, 632] width 19 height 20
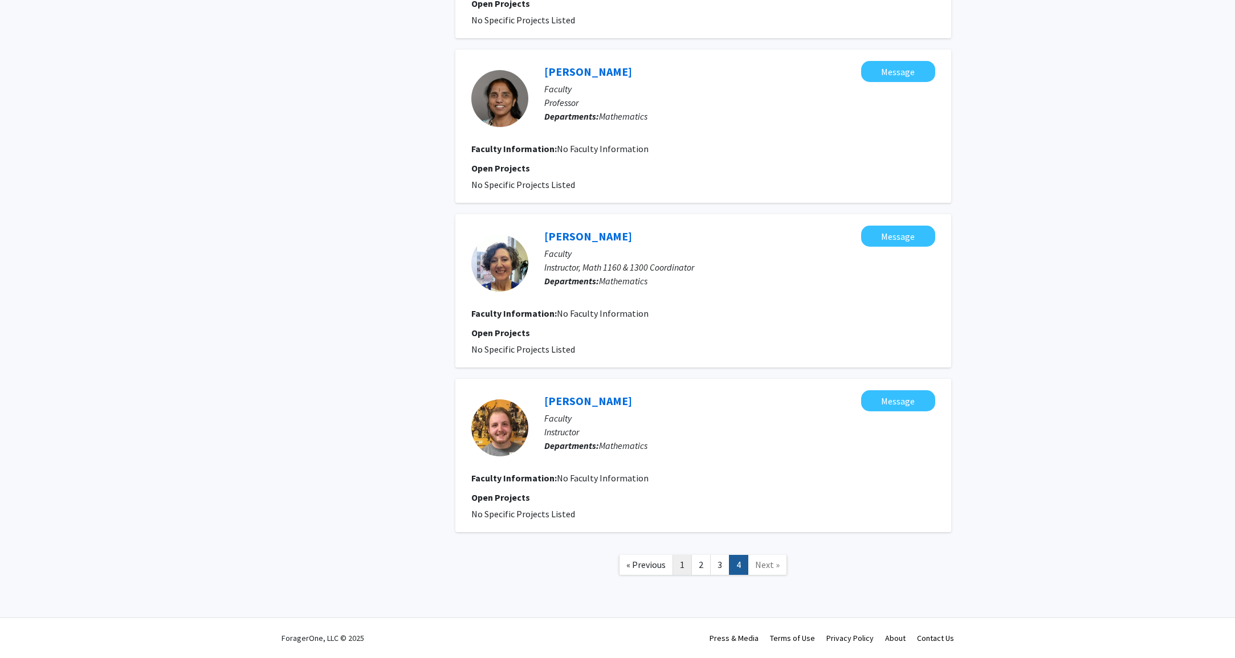
scroll to position [1107, 0]
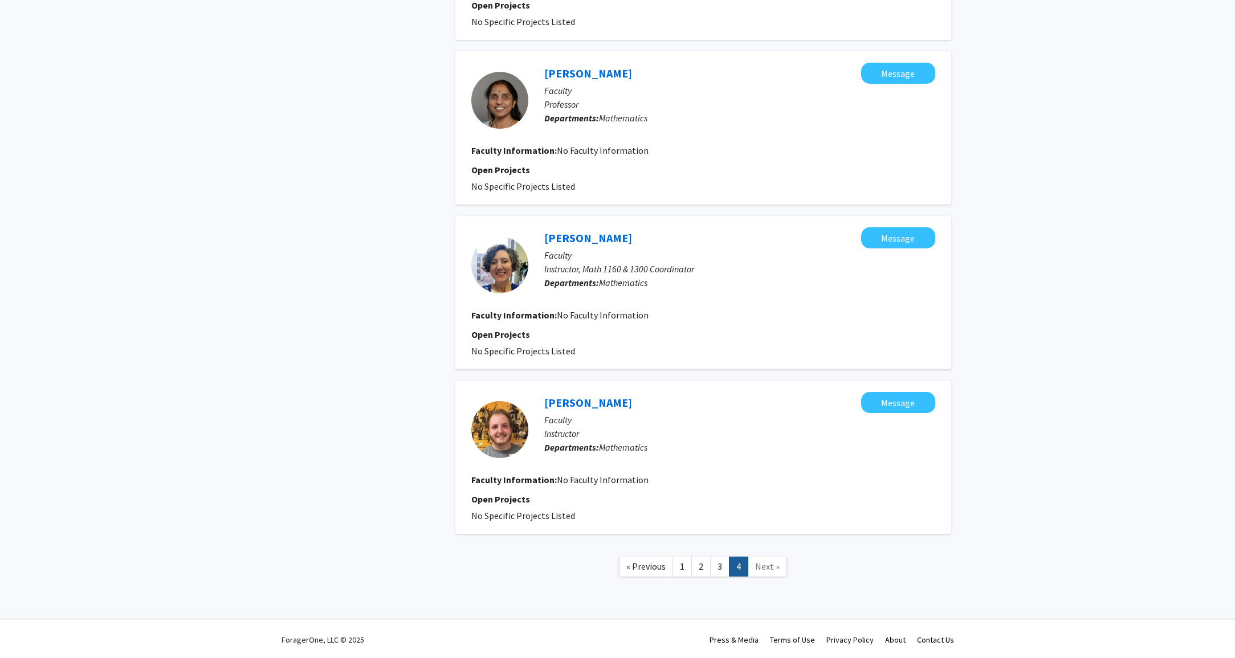
click at [683, 569] on link "1" at bounding box center [681, 567] width 19 height 20
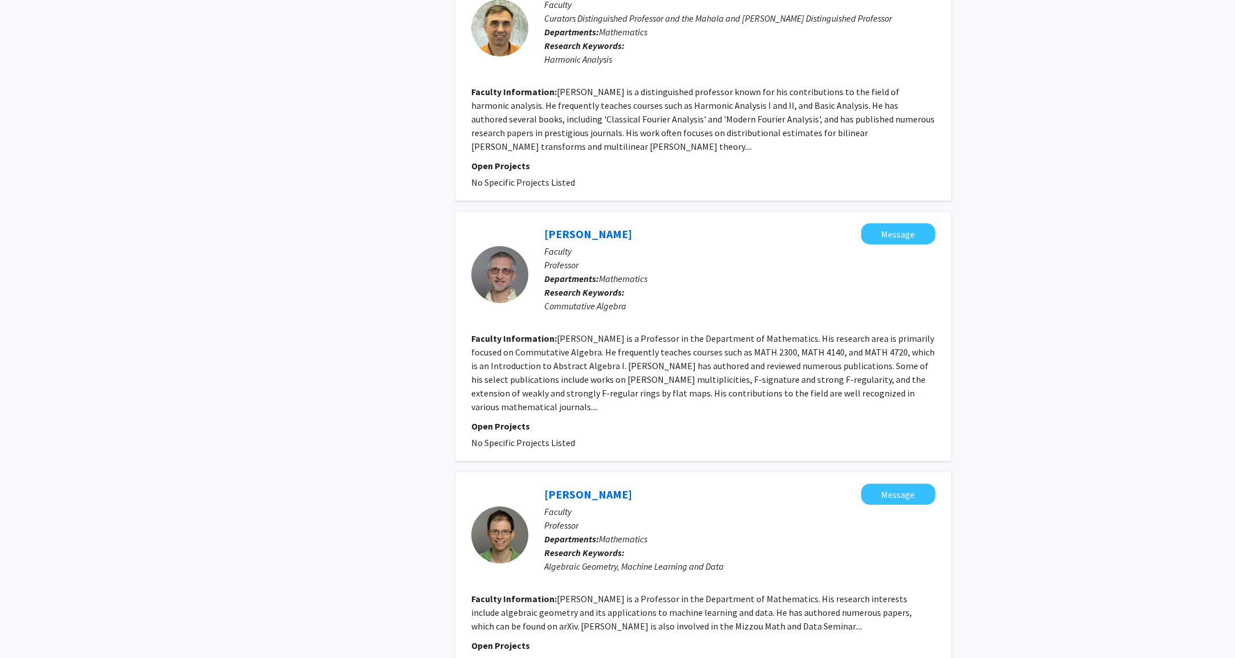
scroll to position [1868, 0]
